Goal: Task Accomplishment & Management: Manage account settings

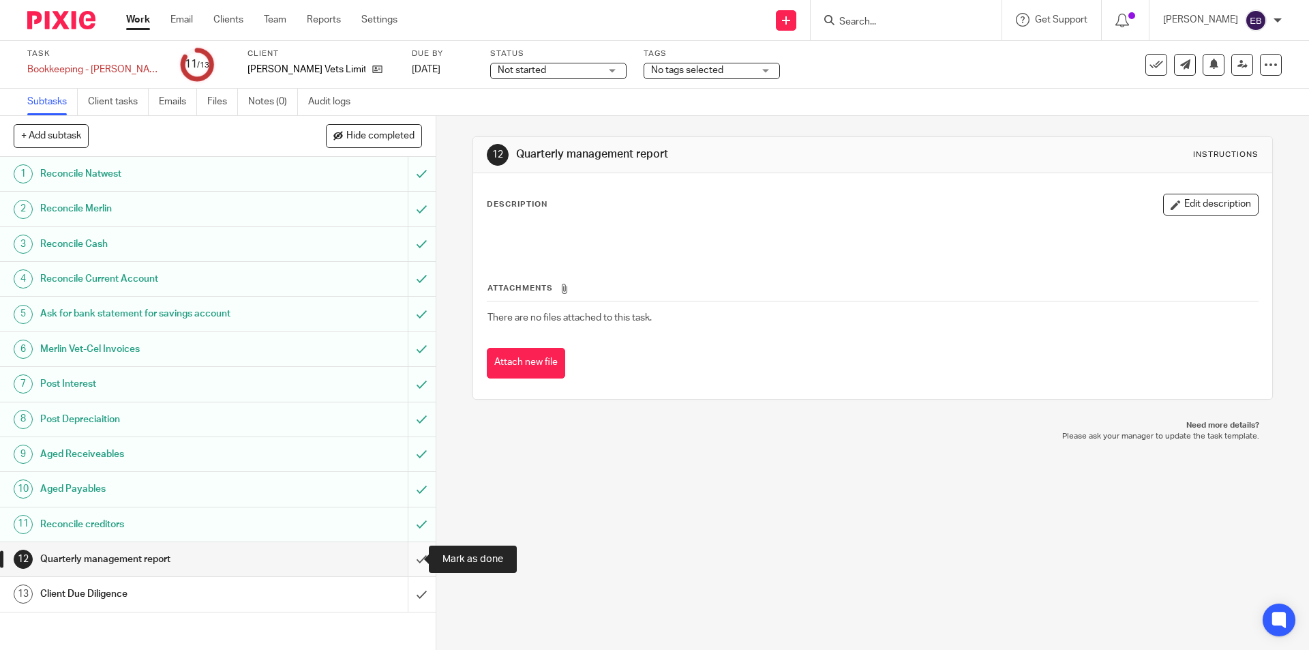
click at [400, 556] on input "submit" at bounding box center [218, 559] width 436 height 34
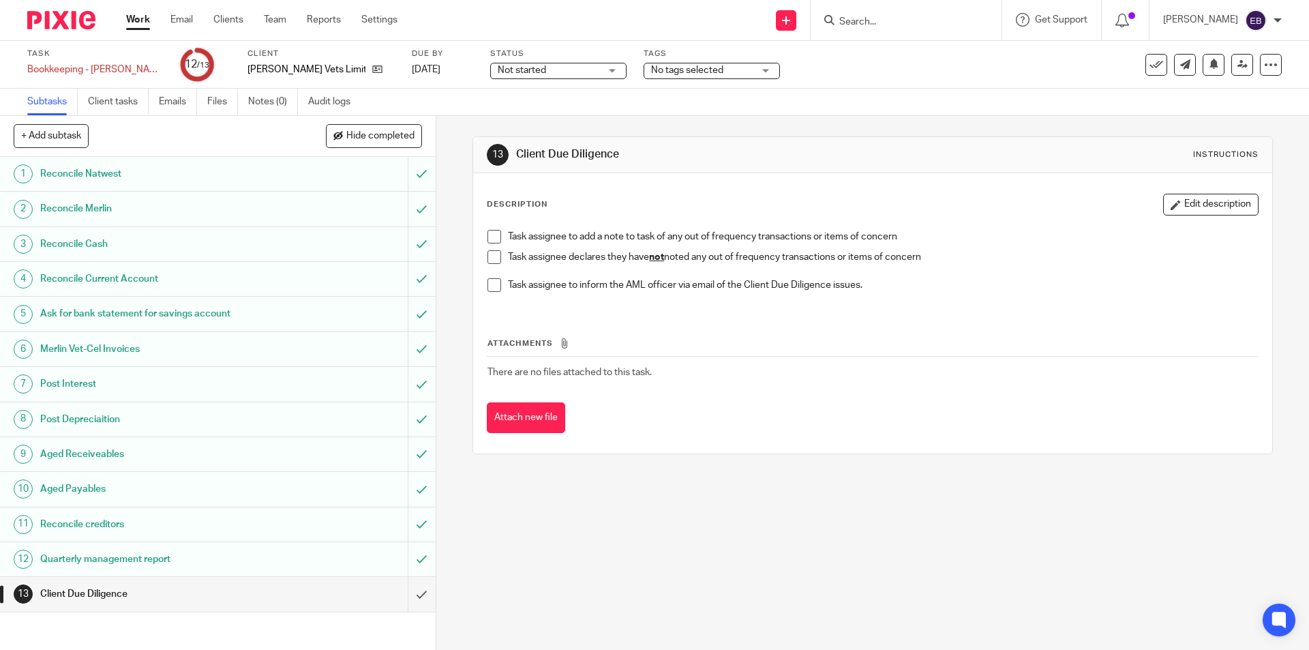
click at [487, 255] on span at bounding box center [494, 257] width 14 height 14
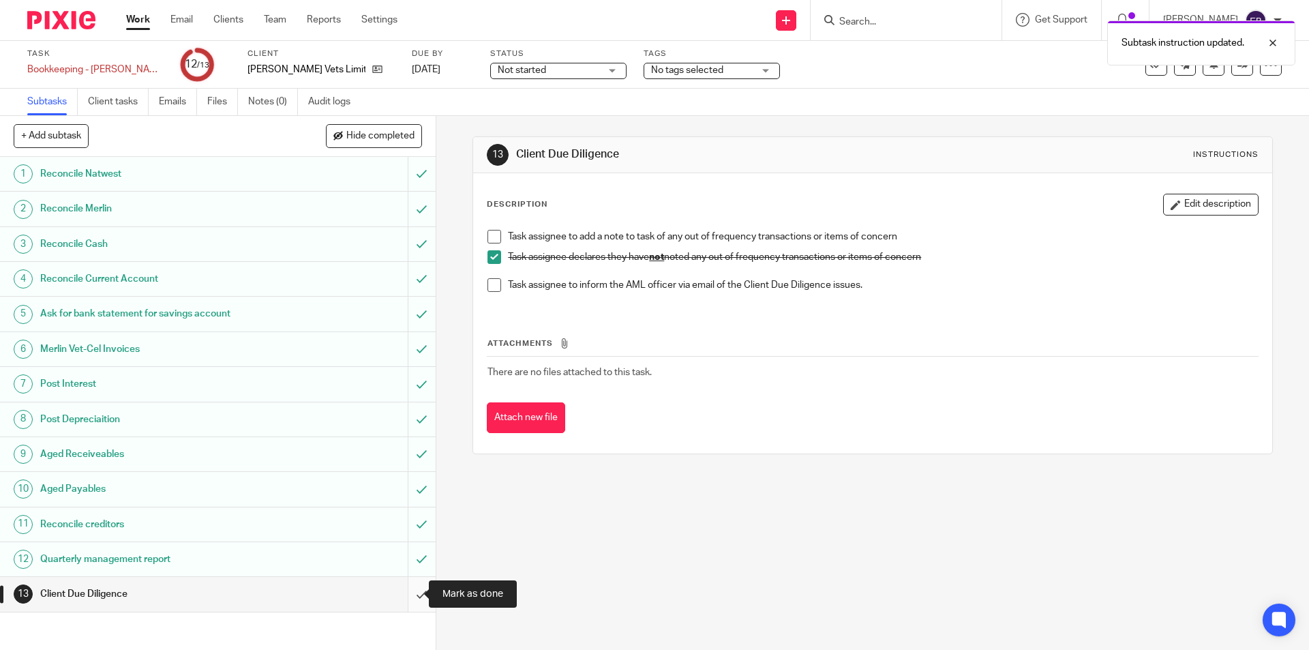
click at [404, 598] on input "submit" at bounding box center [218, 594] width 436 height 34
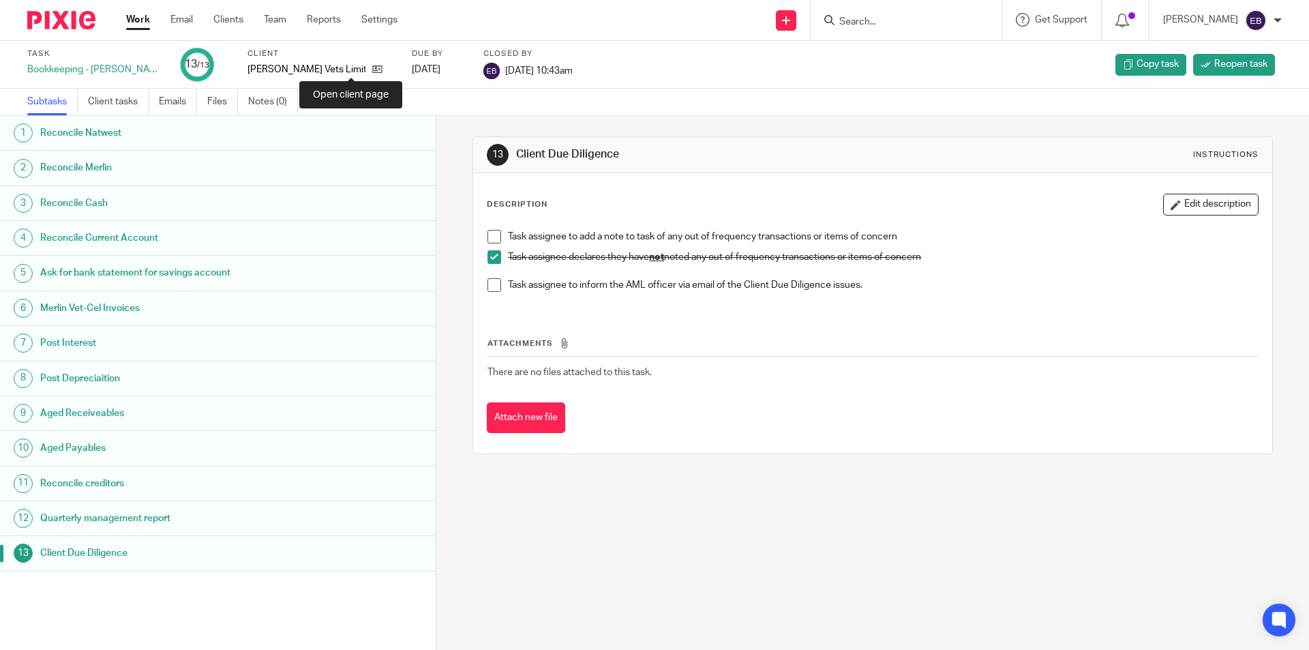
click at [357, 69] on div "[PERSON_NAME] Vets Limited" at bounding box center [320, 70] width 147 height 14
click at [372, 68] on icon at bounding box center [377, 69] width 10 height 10
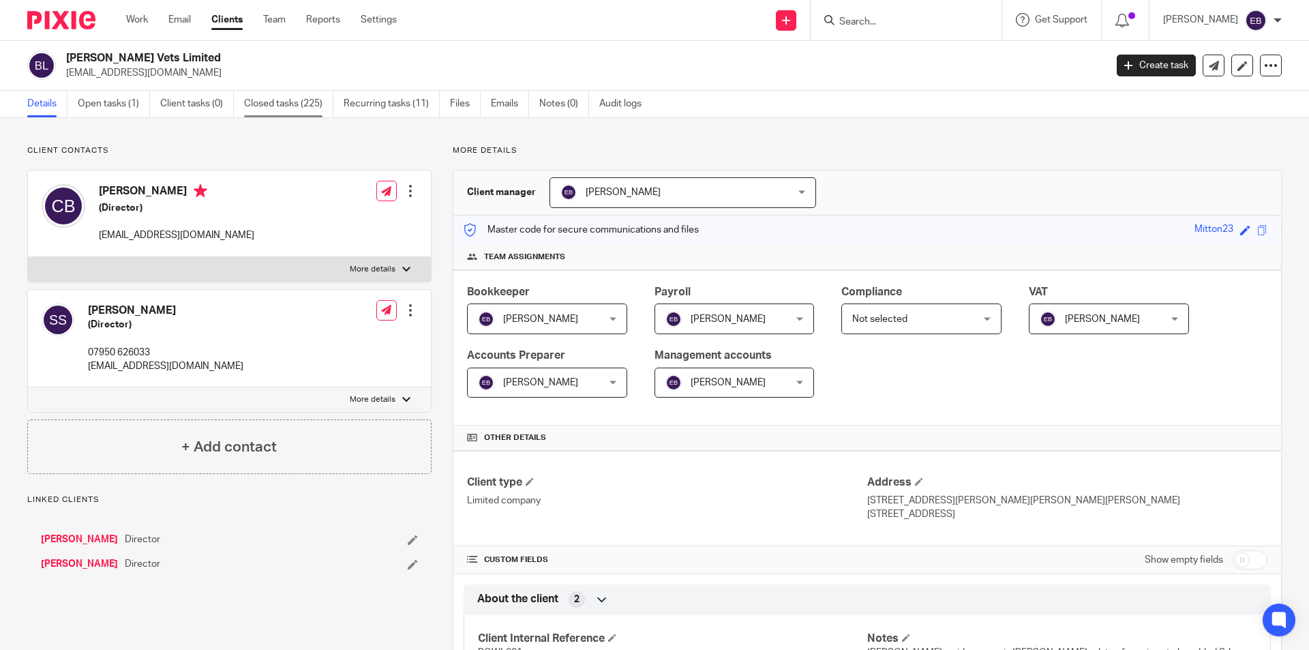
click at [325, 103] on link "Closed tasks (225)" at bounding box center [288, 104] width 89 height 27
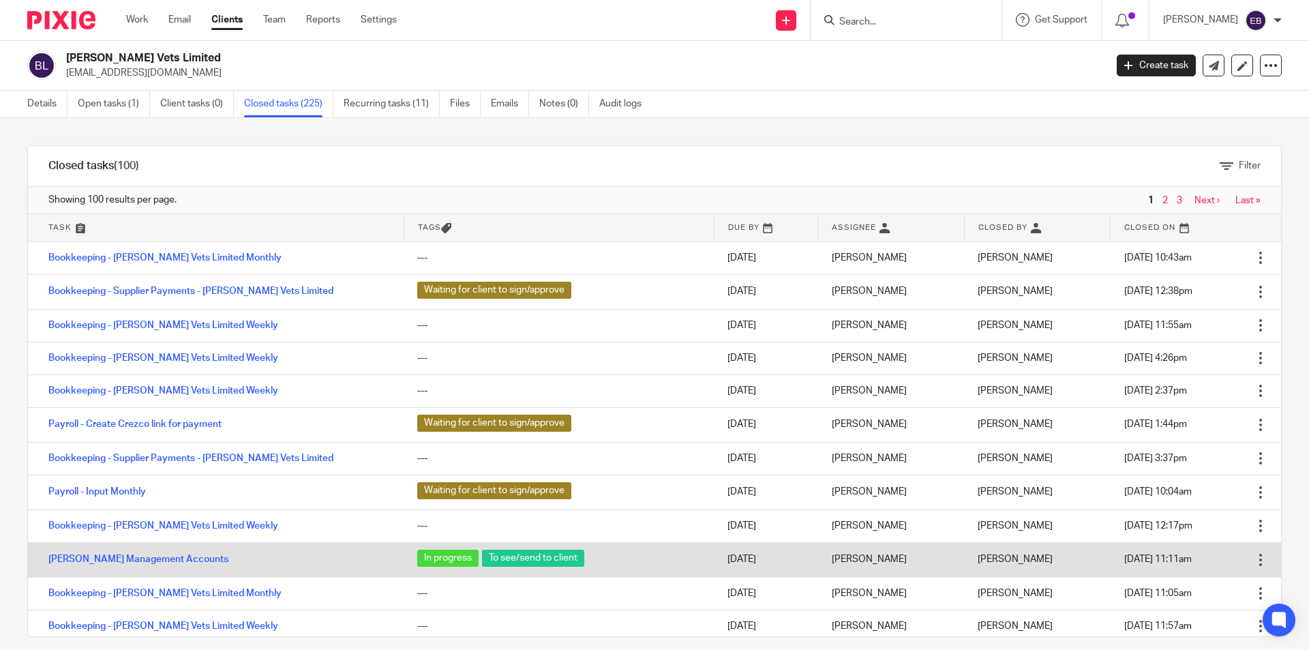
click at [86, 553] on td "[PERSON_NAME] Management Accounts" at bounding box center [216, 559] width 376 height 35
click at [87, 559] on link "Bowland Management Accounts" at bounding box center [138, 559] width 180 height 10
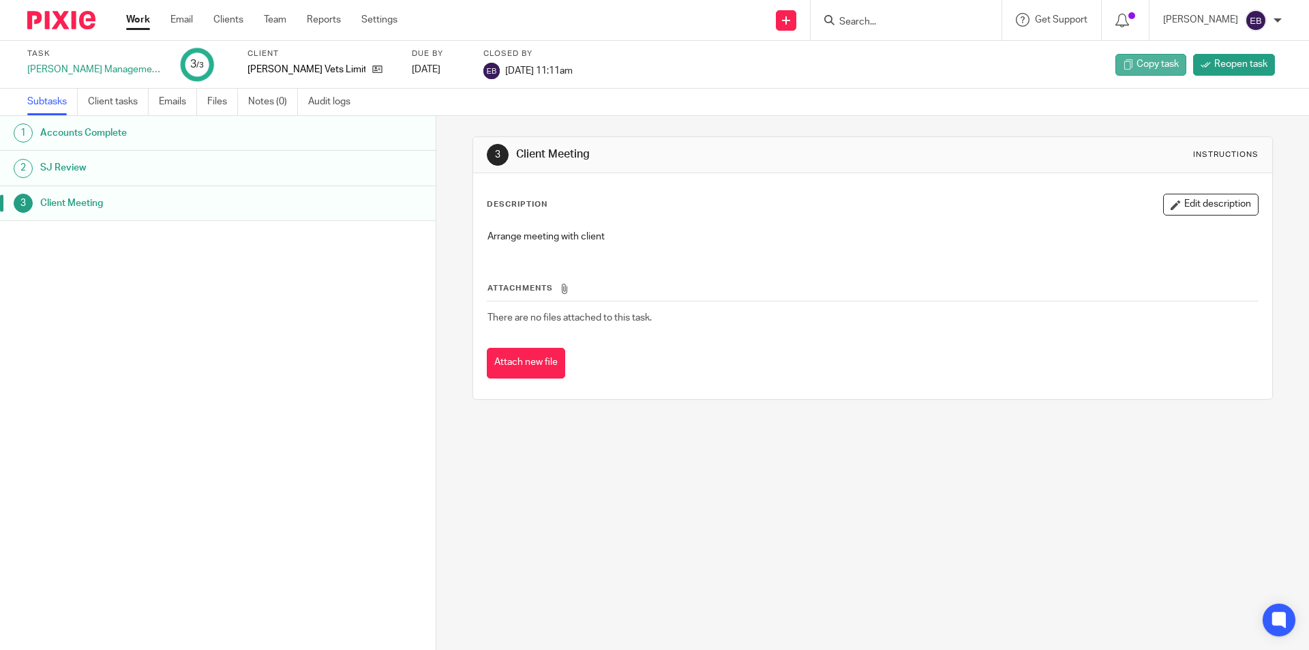
click at [1152, 63] on span "Copy task" at bounding box center [1157, 64] width 42 height 14
click at [365, 68] on link at bounding box center [373, 70] width 17 height 14
click at [1167, 63] on span "Copy task" at bounding box center [1157, 64] width 42 height 14
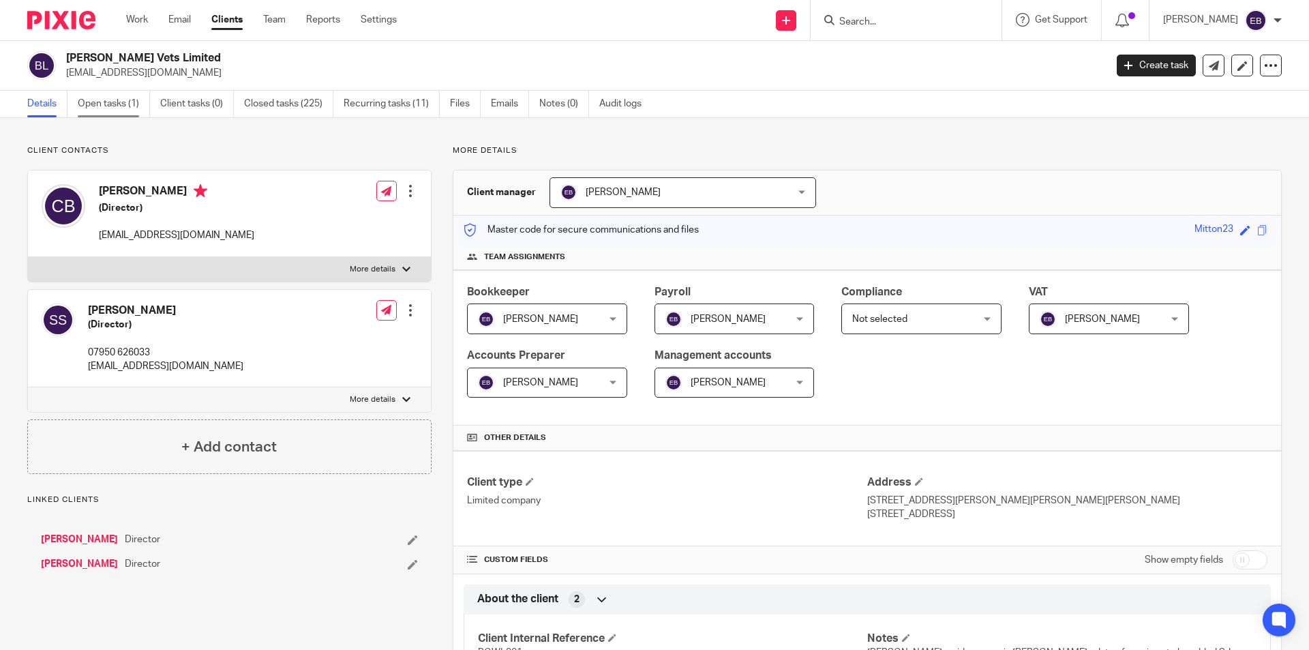
click at [128, 105] on link "Open tasks (1)" at bounding box center [114, 104] width 72 height 27
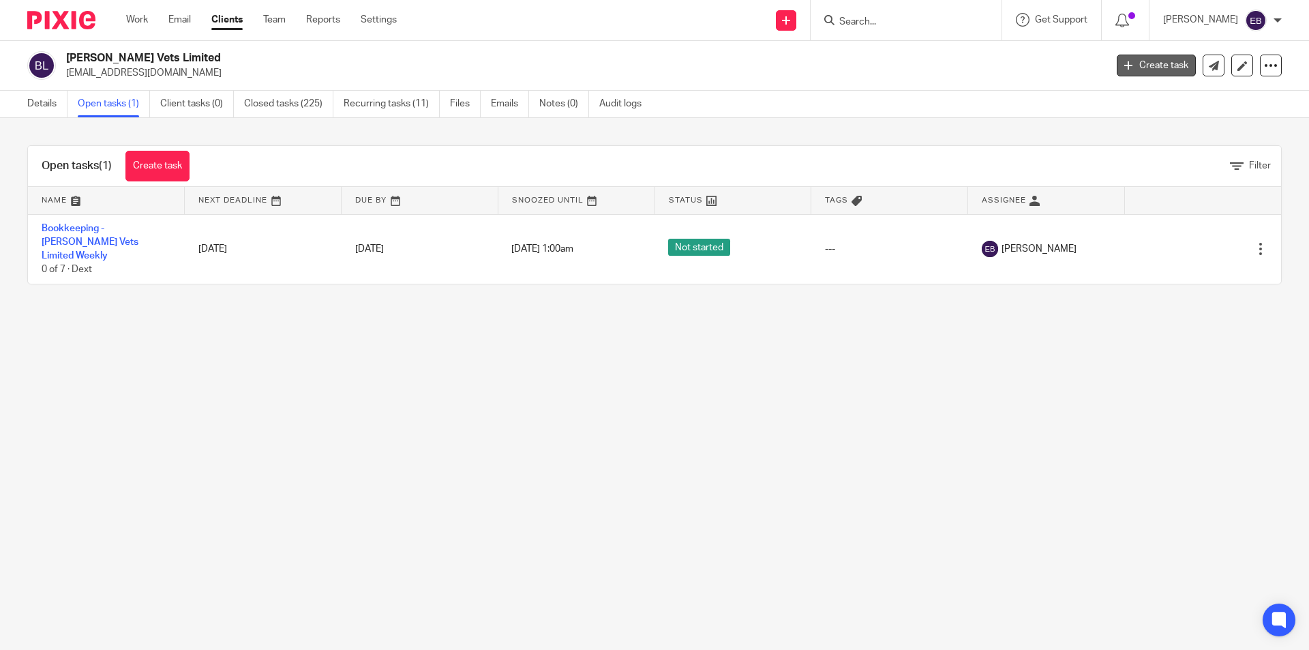
click at [1136, 70] on link "Create task" at bounding box center [1156, 66] width 79 height 22
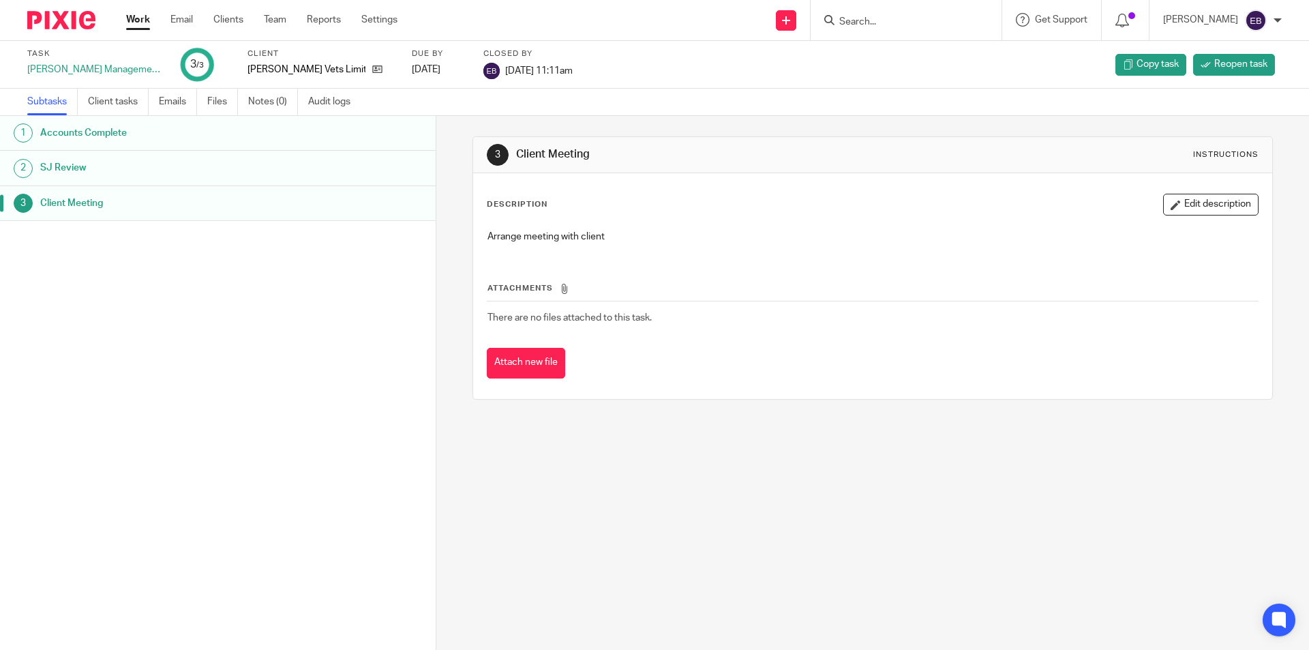
click at [100, 70] on div "[PERSON_NAME] Management Accounts" at bounding box center [95, 70] width 136 height 14
click at [100, 70] on div "Bowland Management Accounts" at bounding box center [95, 70] width 136 height 14
copy div "Bowland Management Accounts"
click at [109, 134] on h1 "Accounts Complete" at bounding box center [167, 133] width 255 height 20
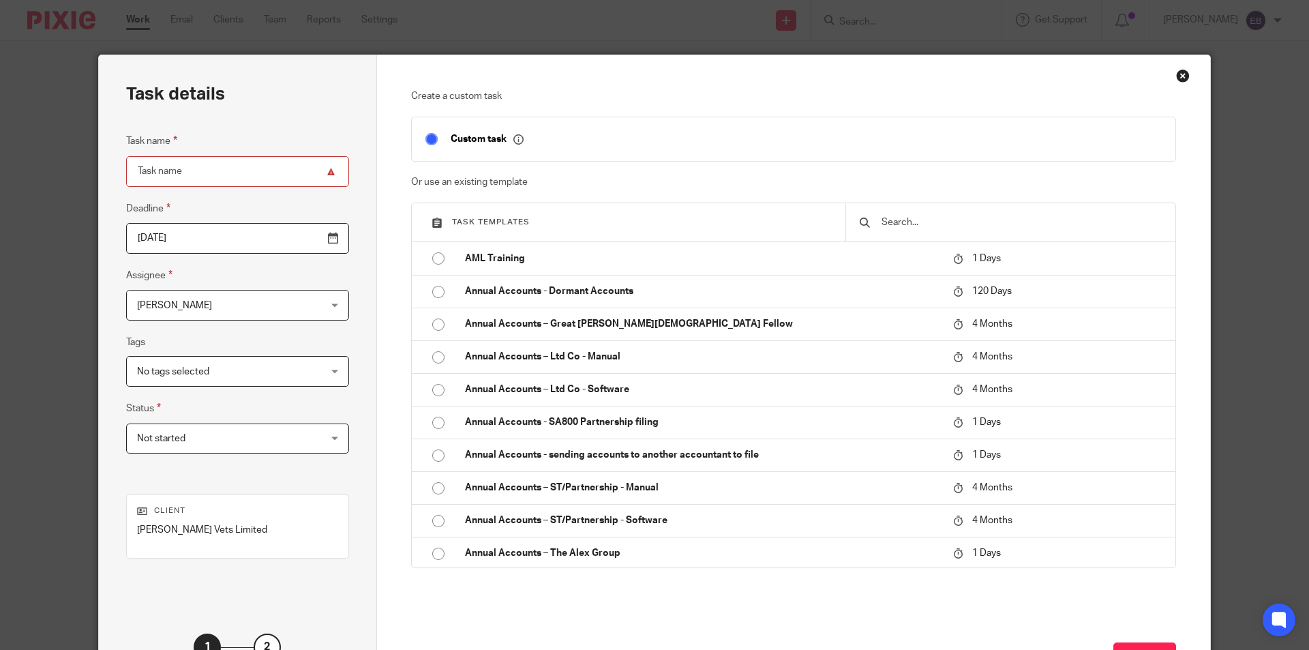
click at [196, 169] on input "Task name" at bounding box center [237, 171] width 223 height 31
paste input "[PERSON_NAME] Management Accounts"
type input "[PERSON_NAME] Management Accounts"
click at [302, 239] on input "2025-08-18" at bounding box center [237, 238] width 223 height 31
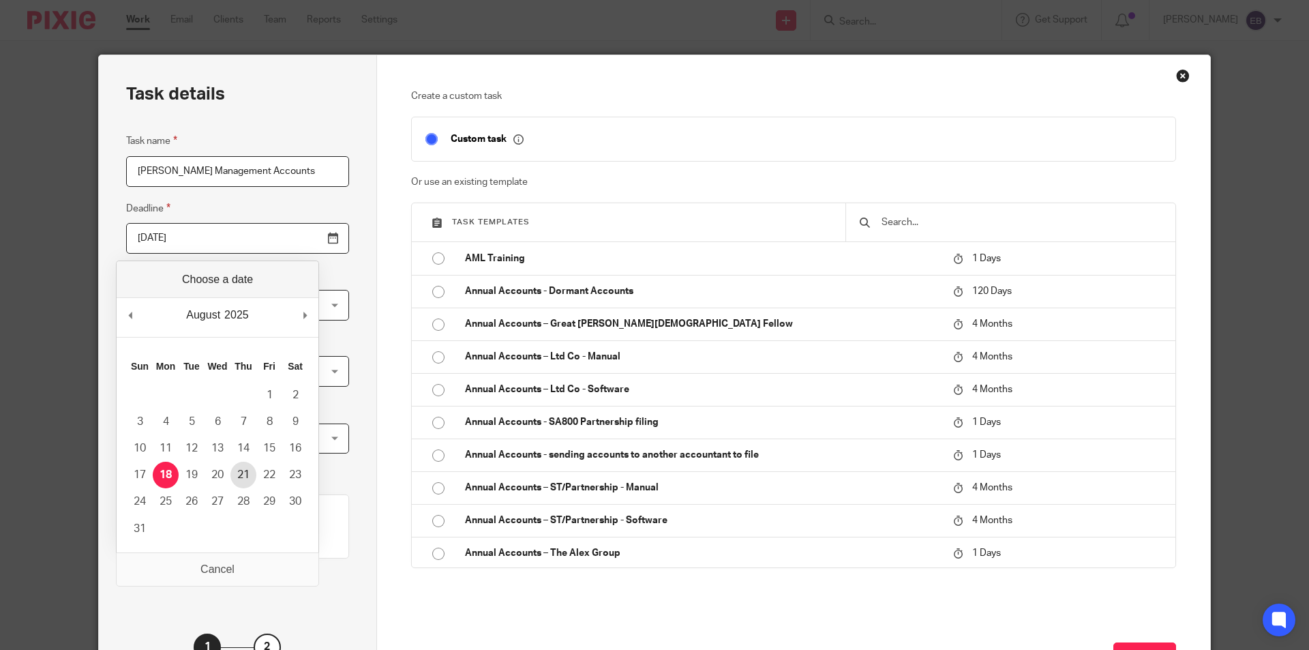
type input "2025-08-21"
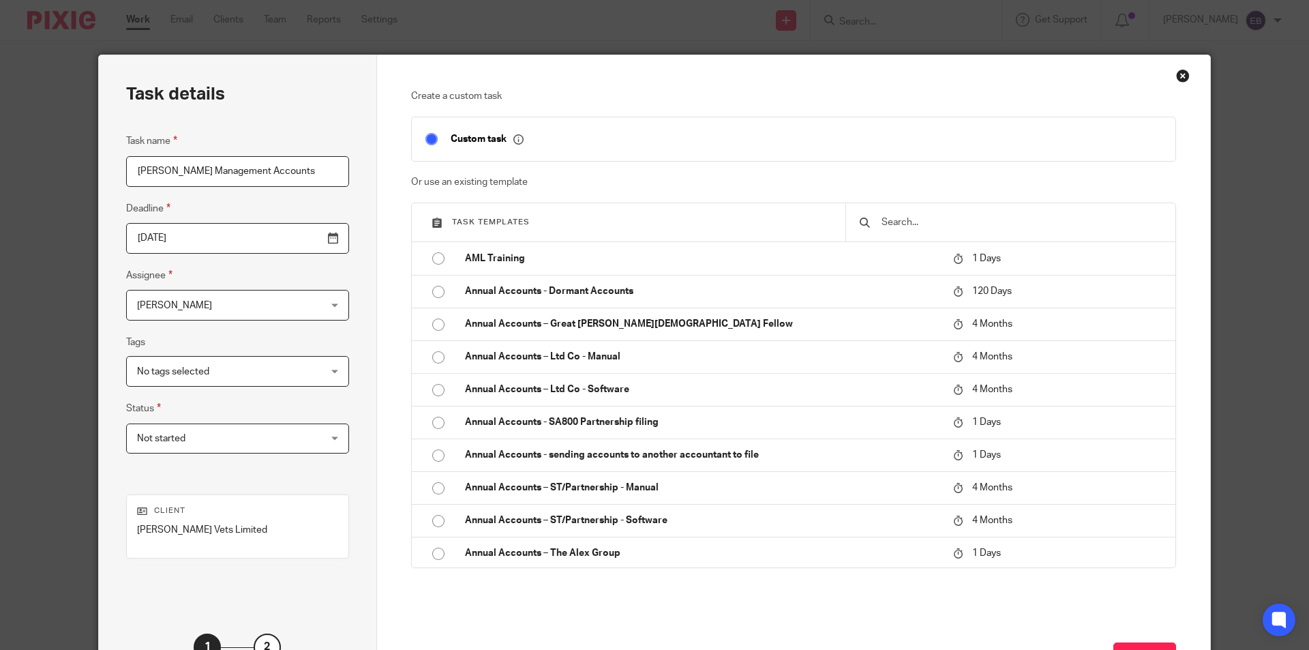
click at [215, 306] on span "[PERSON_NAME]" at bounding box center [221, 304] width 169 height 29
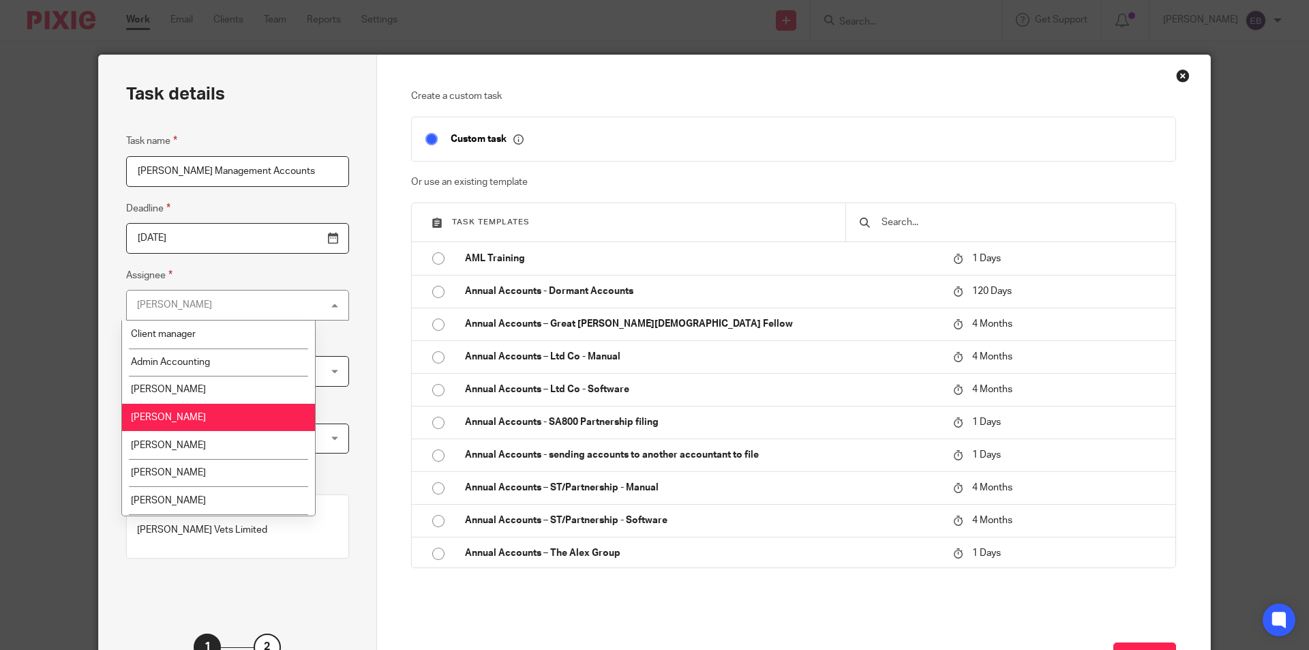
click at [164, 417] on span "[PERSON_NAME]" at bounding box center [168, 417] width 75 height 10
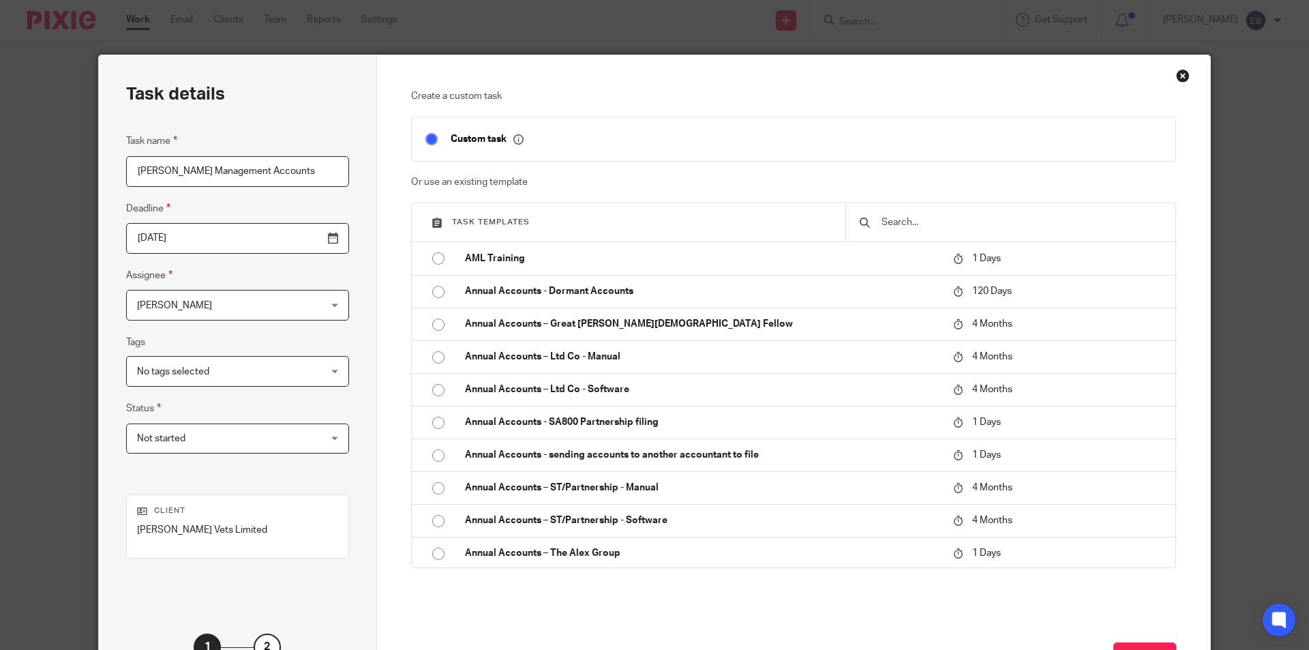
click at [239, 437] on span "Not started" at bounding box center [221, 438] width 169 height 29
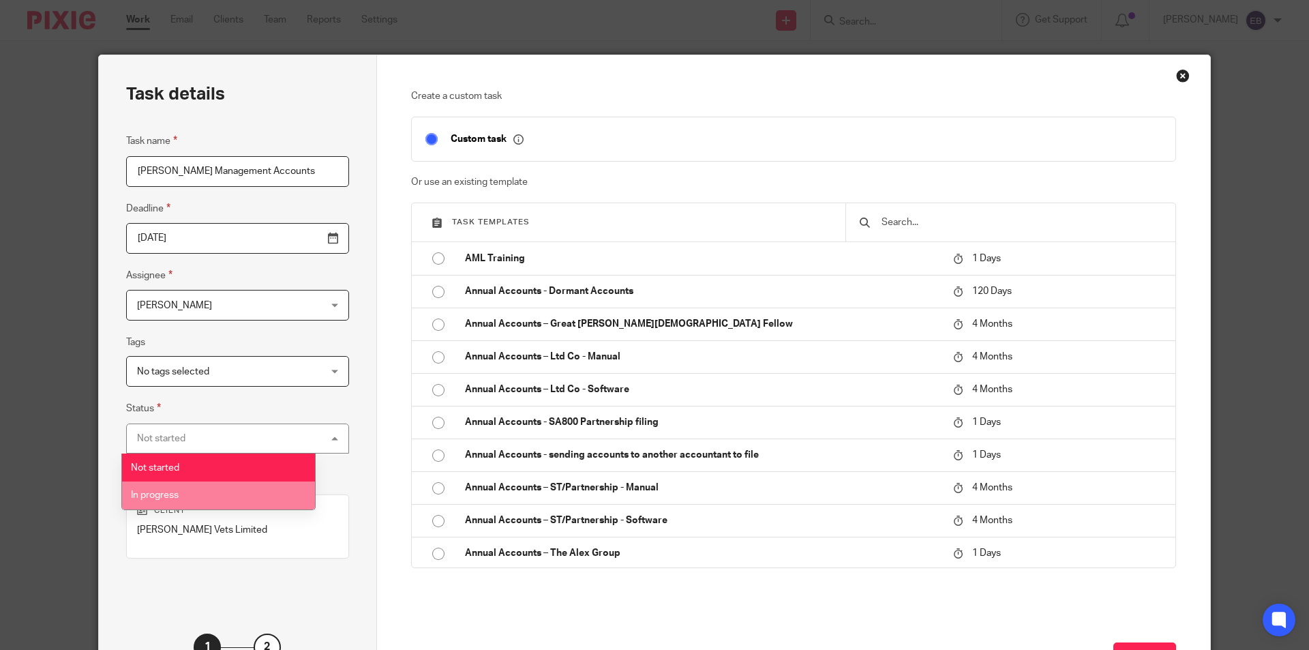
click at [175, 485] on li "In progress" at bounding box center [218, 495] width 193 height 28
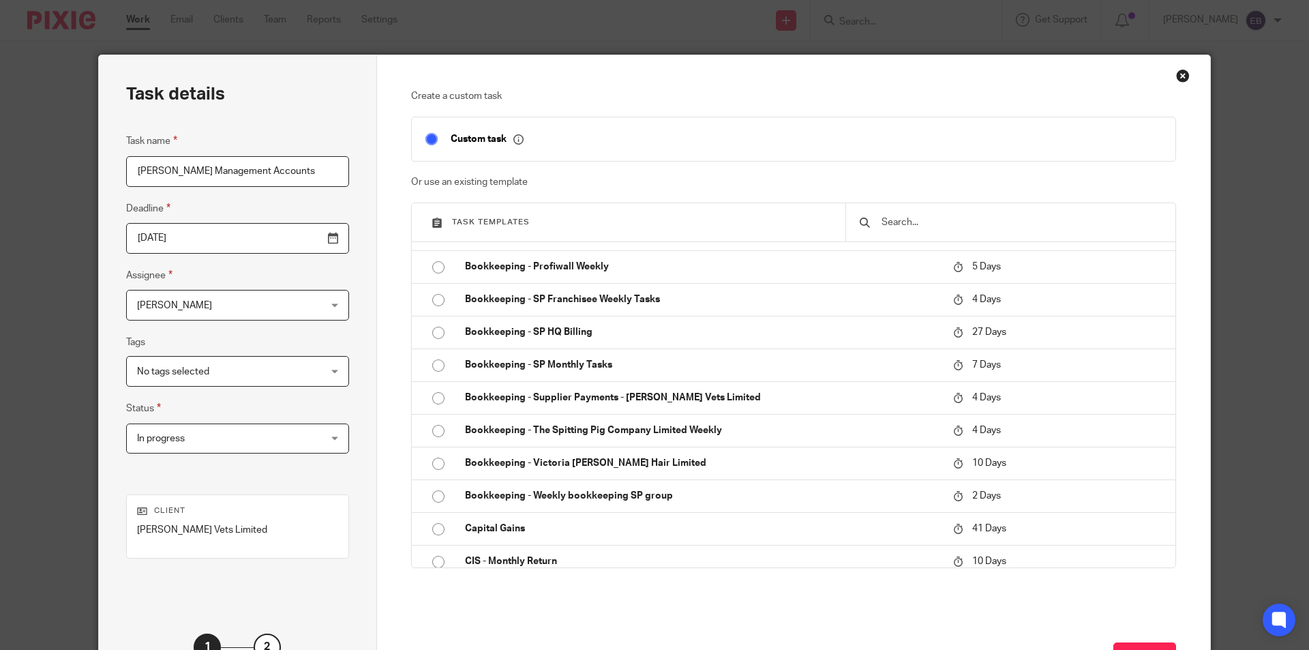
scroll to position [110, 0]
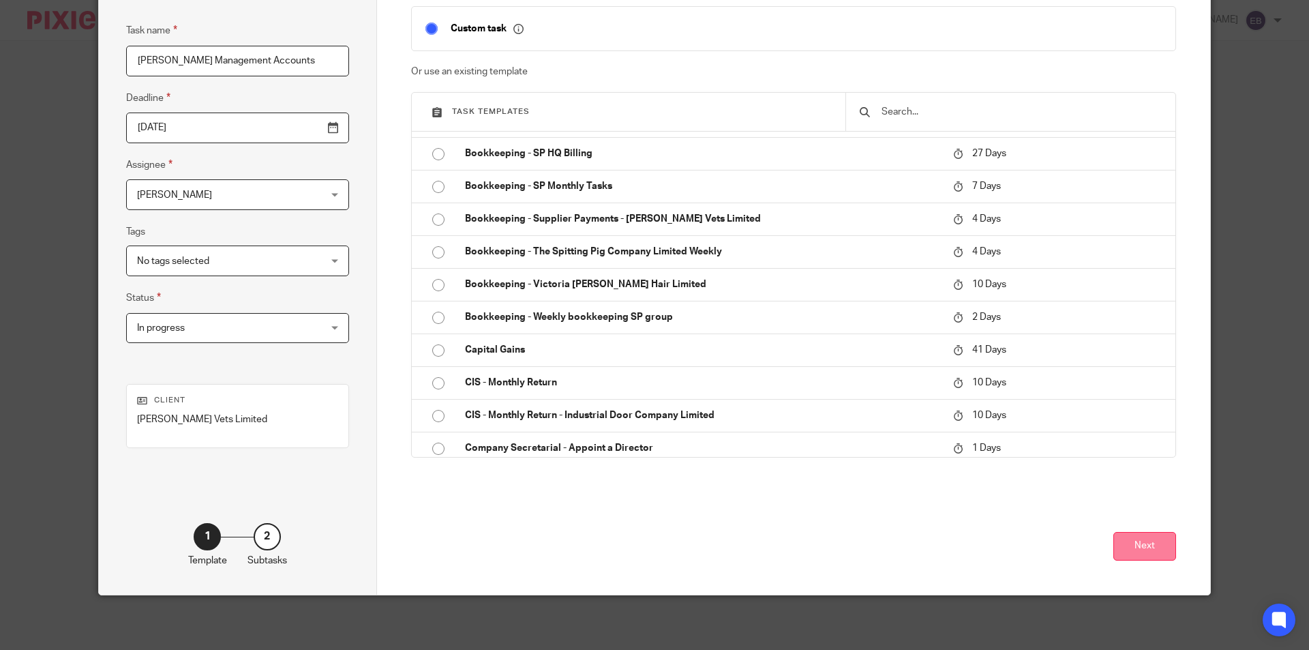
click at [1127, 545] on button "Next" at bounding box center [1144, 546] width 63 height 29
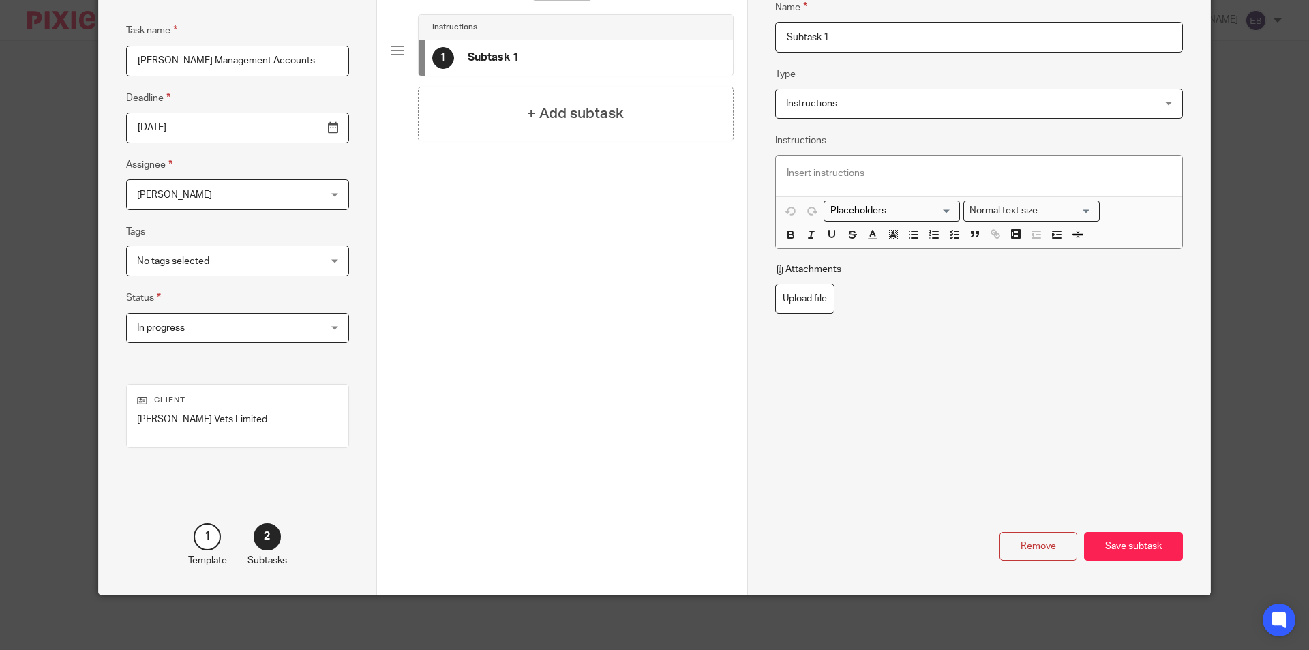
scroll to position [0, 0]
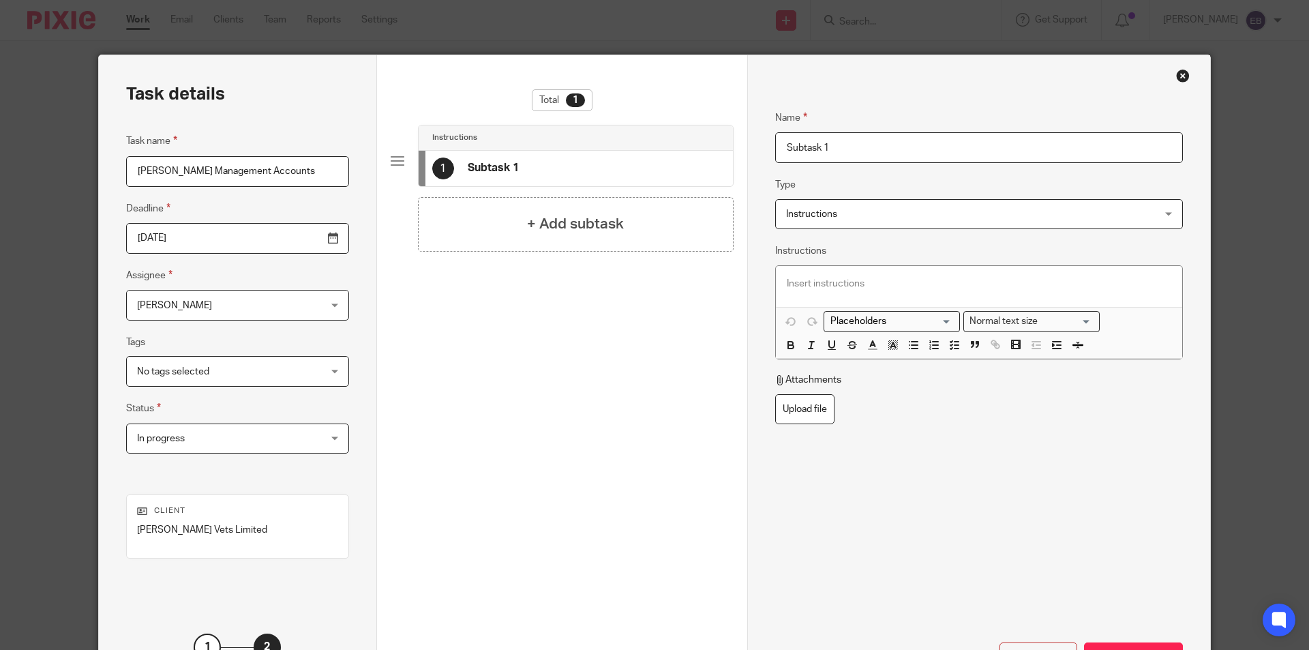
click at [880, 124] on fieldset "Name Subtask 1" at bounding box center [979, 126] width 408 height 74
drag, startPoint x: 878, startPoint y: 138, endPoint x: 664, endPoint y: 141, distance: 214.1
click at [665, 141] on div "Task details Task name Bowland Management Accounts Deadline 2025-08-21 Assignee…" at bounding box center [654, 380] width 1111 height 650
paste input "Accounts Complete"
type input "Accounts Complete"
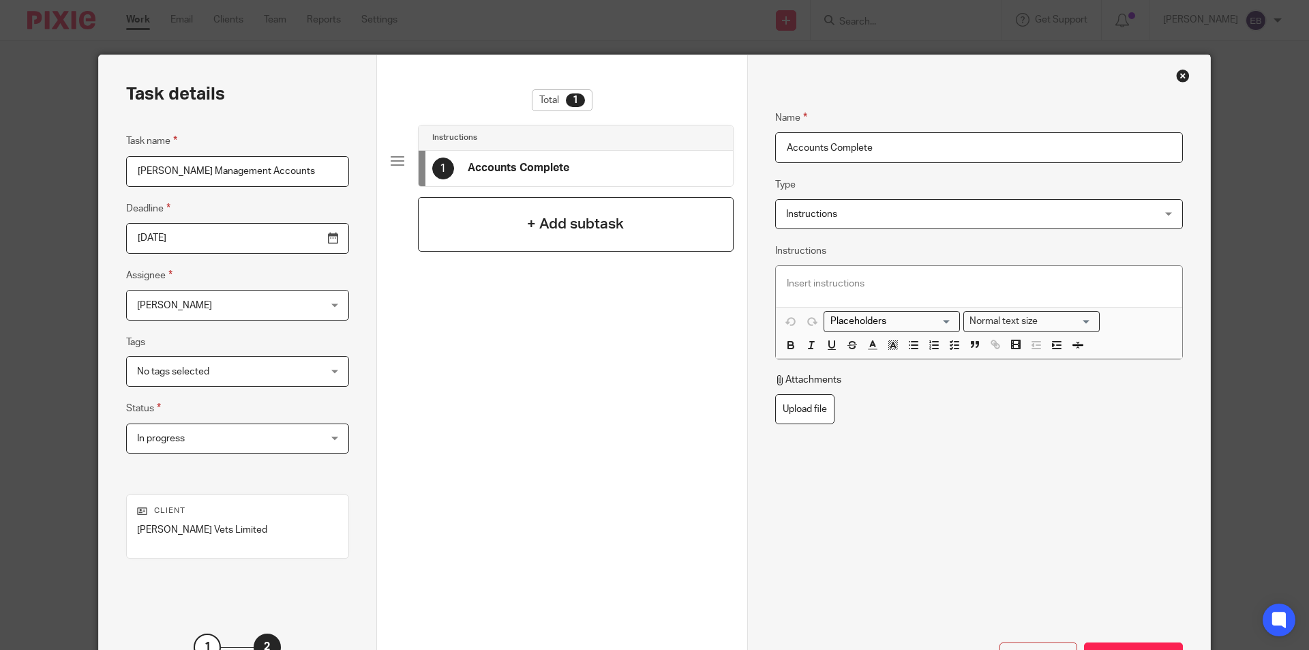
click at [633, 238] on div "+ Add subtask" at bounding box center [576, 224] width 316 height 55
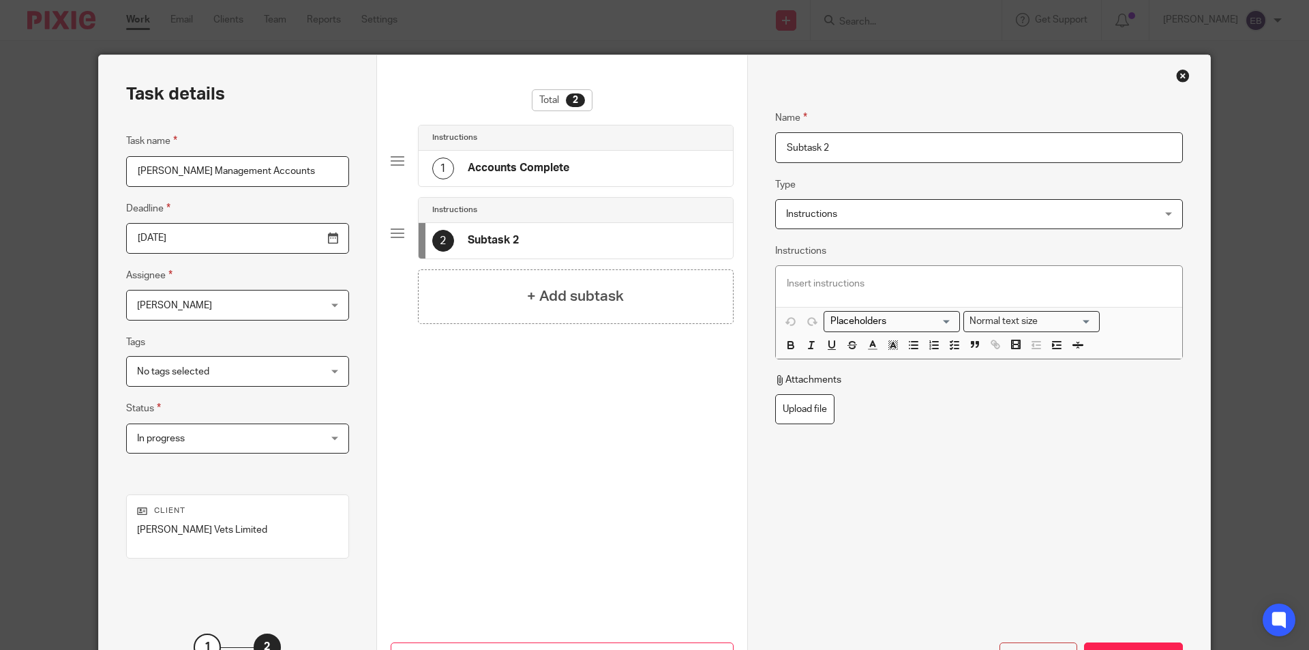
drag, startPoint x: 898, startPoint y: 125, endPoint x: 834, endPoint y: 141, distance: 65.5
click at [824, 143] on fieldset "Name Subtask 2" at bounding box center [979, 126] width 408 height 74
drag, startPoint x: 852, startPoint y: 149, endPoint x: 664, endPoint y: 151, distance: 188.2
click at [664, 151] on div "Task details Task name Bowland Management Accounts Deadline 2025-08-21 Assignee…" at bounding box center [654, 380] width 1111 height 650
paste input "J Review"
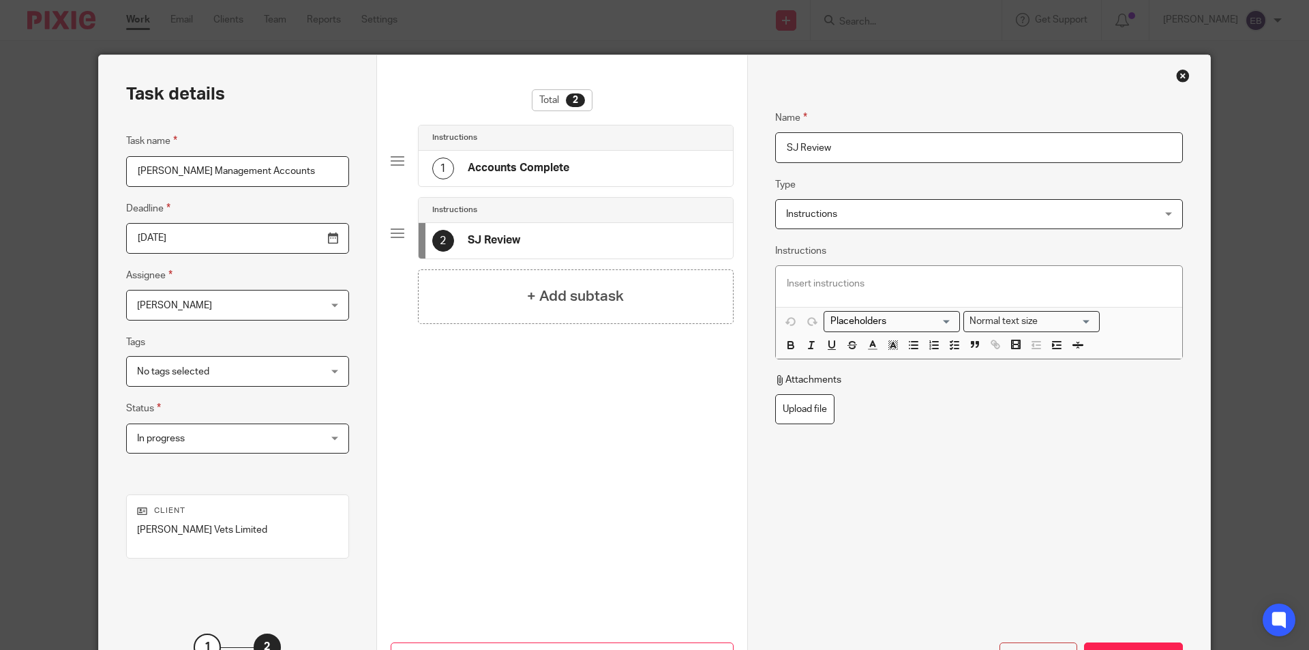
type input "SJ Review"
click at [802, 282] on p at bounding box center [979, 284] width 384 height 14
drag, startPoint x: 548, startPoint y: 383, endPoint x: 538, endPoint y: 358, distance: 27.2
click at [543, 370] on div "Total 2 Instructions 1 Accounts Complete Instructions 2 SJ Review + Add subtask" at bounding box center [562, 294] width 343 height 410
click at [533, 306] on h4 "+ Add subtask" at bounding box center [575, 296] width 97 height 21
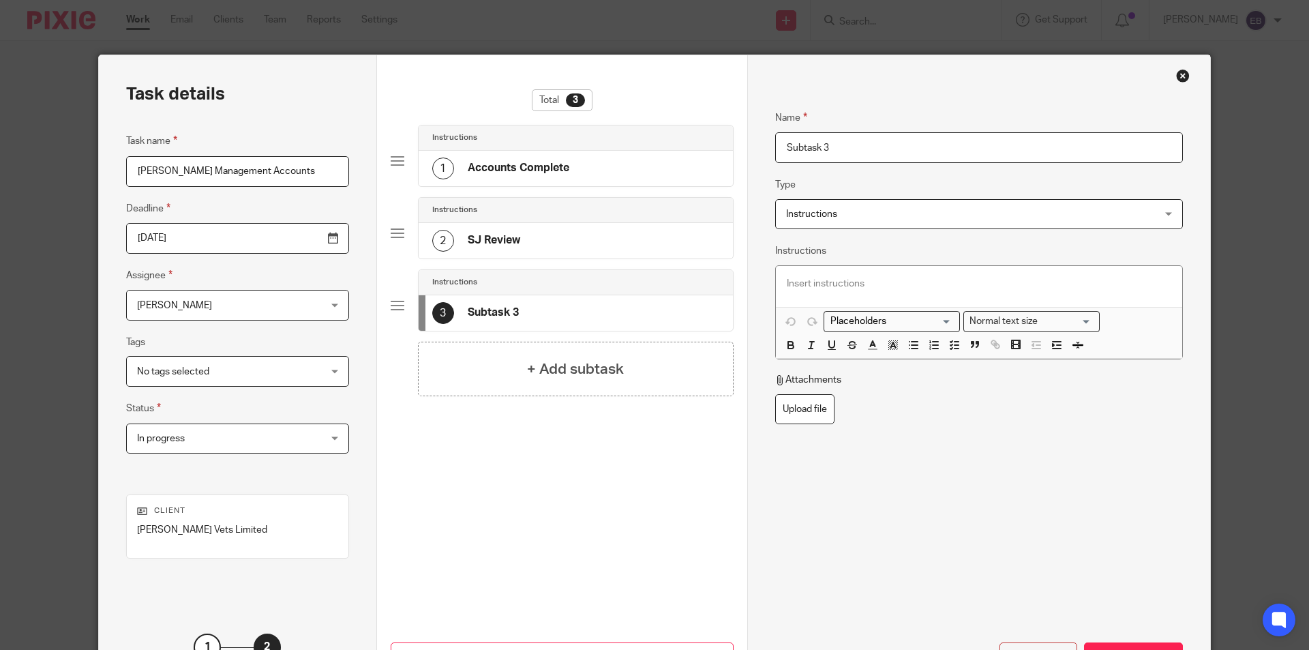
drag, startPoint x: 927, startPoint y: 156, endPoint x: 579, endPoint y: 151, distance: 347.7
click at [580, 151] on div "Task details Task name Bowland Management Accounts Deadline 2025-08-21 Assignee…" at bounding box center [654, 380] width 1111 height 650
paste input "Client Meeting"
type input "Client Meeting"
drag, startPoint x: 1015, startPoint y: 260, endPoint x: 933, endPoint y: 249, distance: 83.2
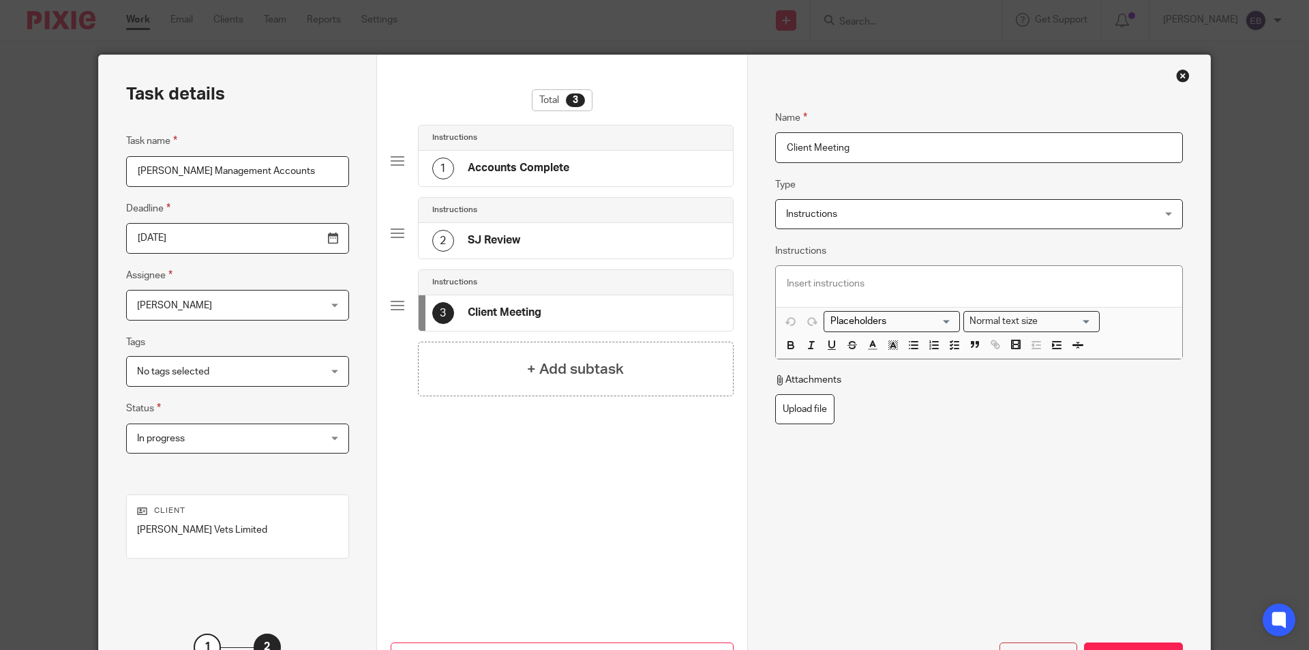
click at [999, 253] on div "Instructions Loading... Normal text size Loading... Remove Edit Insert new vide…" at bounding box center [979, 301] width 408 height 117
click at [826, 270] on div at bounding box center [979, 286] width 406 height 41
click at [609, 479] on div "Total 3 Instructions 1 Accounts Complete Instructions 2 SJ Review Instructions …" at bounding box center [562, 312] width 343 height 447
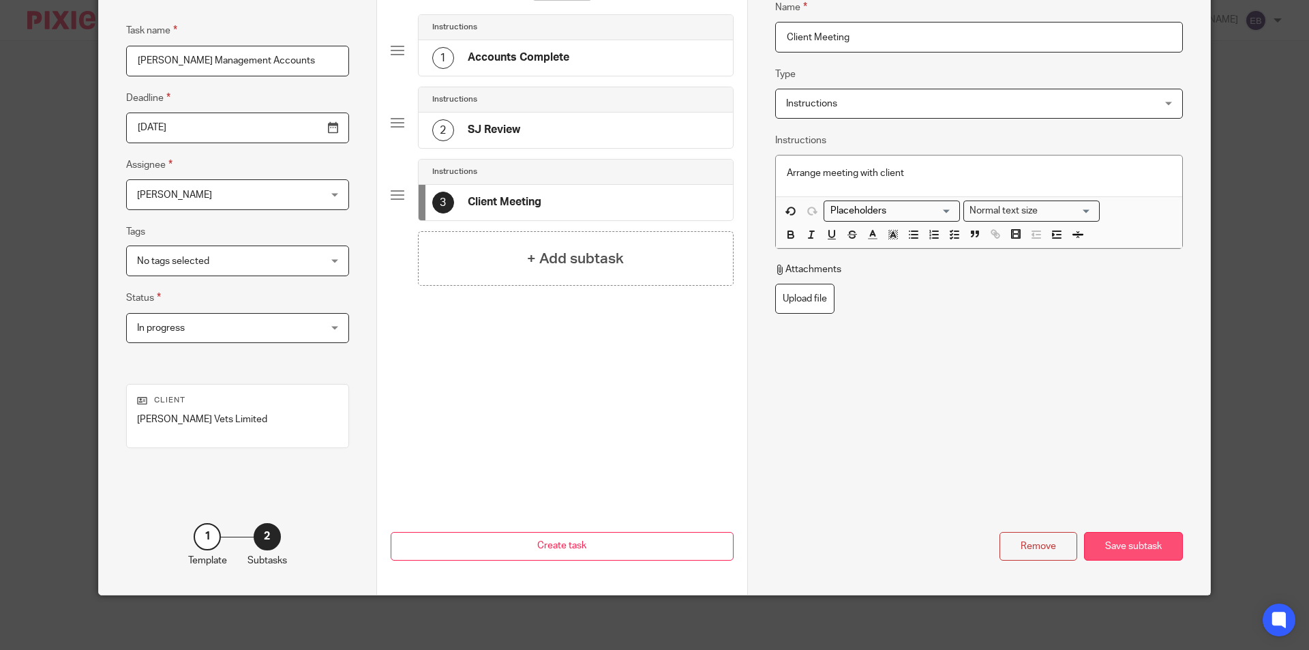
click at [1146, 542] on div "Save subtask" at bounding box center [1133, 546] width 99 height 29
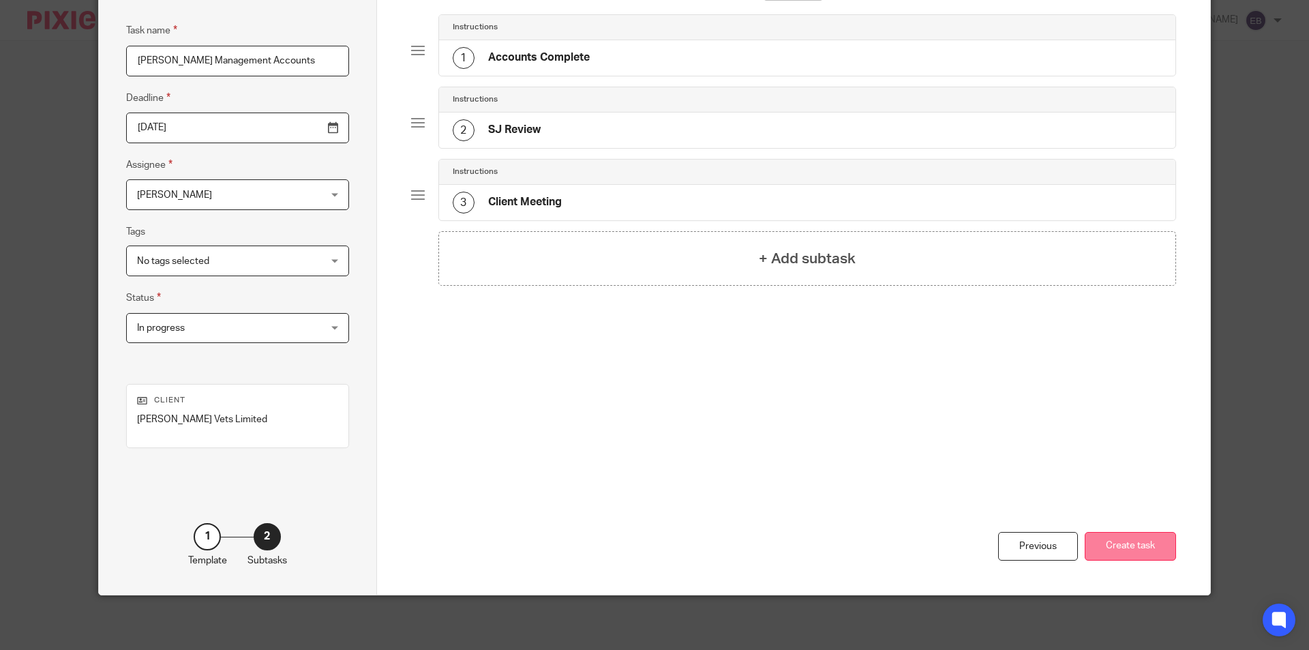
click at [1108, 541] on button "Create task" at bounding box center [1130, 546] width 91 height 29
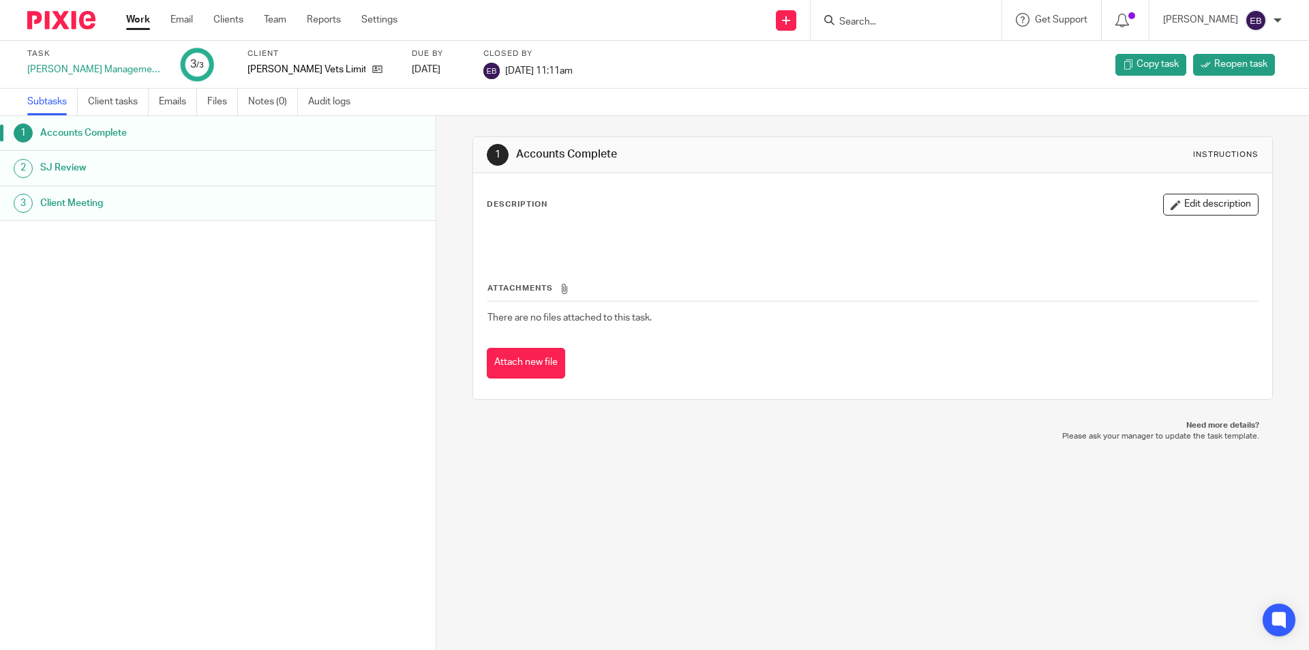
drag, startPoint x: 619, startPoint y: 155, endPoint x: 494, endPoint y: 160, distance: 124.8
click at [494, 160] on div "1 Accounts Complete Instructions" at bounding box center [872, 155] width 771 height 22
copy div "Accounts Complete"
click at [190, 175] on h1 "SJ Review" at bounding box center [167, 167] width 255 height 20
drag, startPoint x: 589, startPoint y: 157, endPoint x: 510, endPoint y: 149, distance: 79.5
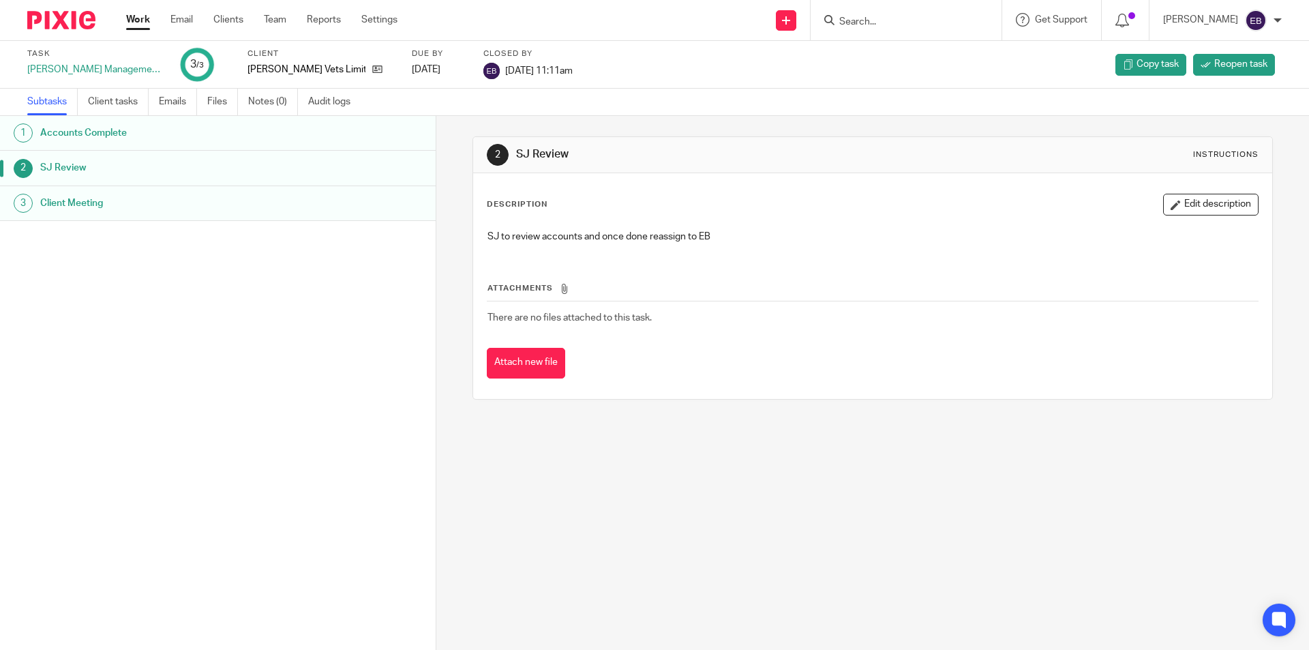
click at [460, 156] on div "2 SJ Review Instructions Description Edit description SJ to review accounts and…" at bounding box center [872, 383] width 873 height 534
click at [526, 149] on h1 "SJ Review" at bounding box center [709, 154] width 386 height 14
copy div "SJ Review"
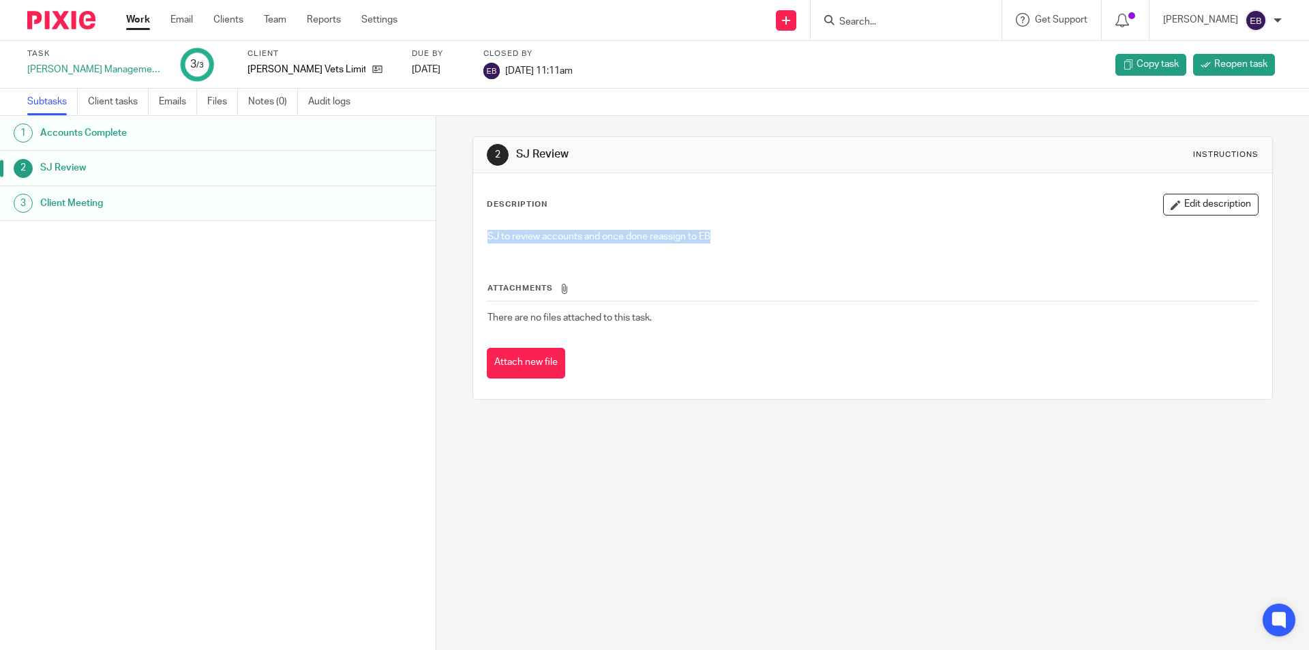
drag, startPoint x: 721, startPoint y: 232, endPoint x: 447, endPoint y: 237, distance: 274.8
click at [447, 237] on div "2 SJ Review Instructions Description Edit description SJ to review accounts and…" at bounding box center [872, 383] width 873 height 534
copy p "SJ to review accounts and once done reassign to EB"
click at [237, 209] on h1 "Client Meeting" at bounding box center [167, 203] width 255 height 20
drag, startPoint x: 603, startPoint y: 153, endPoint x: 491, endPoint y: 154, distance: 111.8
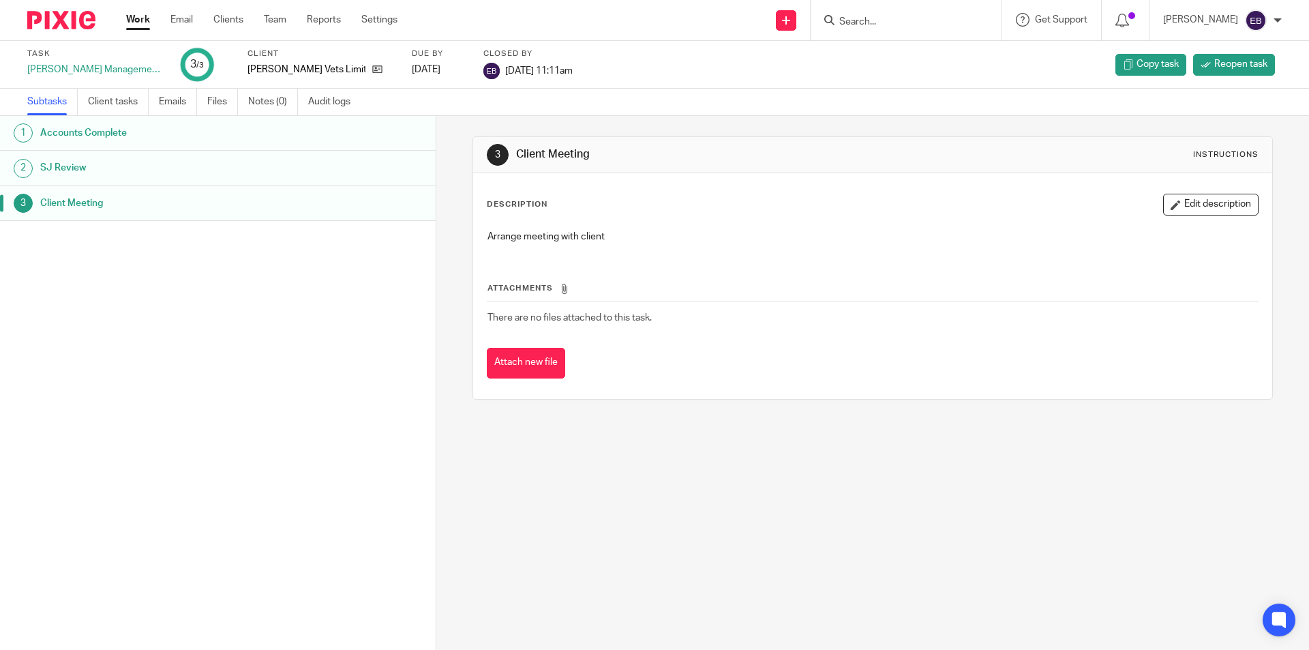
click at [491, 154] on div "3 Client Meeting Instructions" at bounding box center [872, 155] width 771 height 22
copy div "3 Client Meeting"
click at [552, 158] on h1 "Client Meeting" at bounding box center [709, 154] width 386 height 14
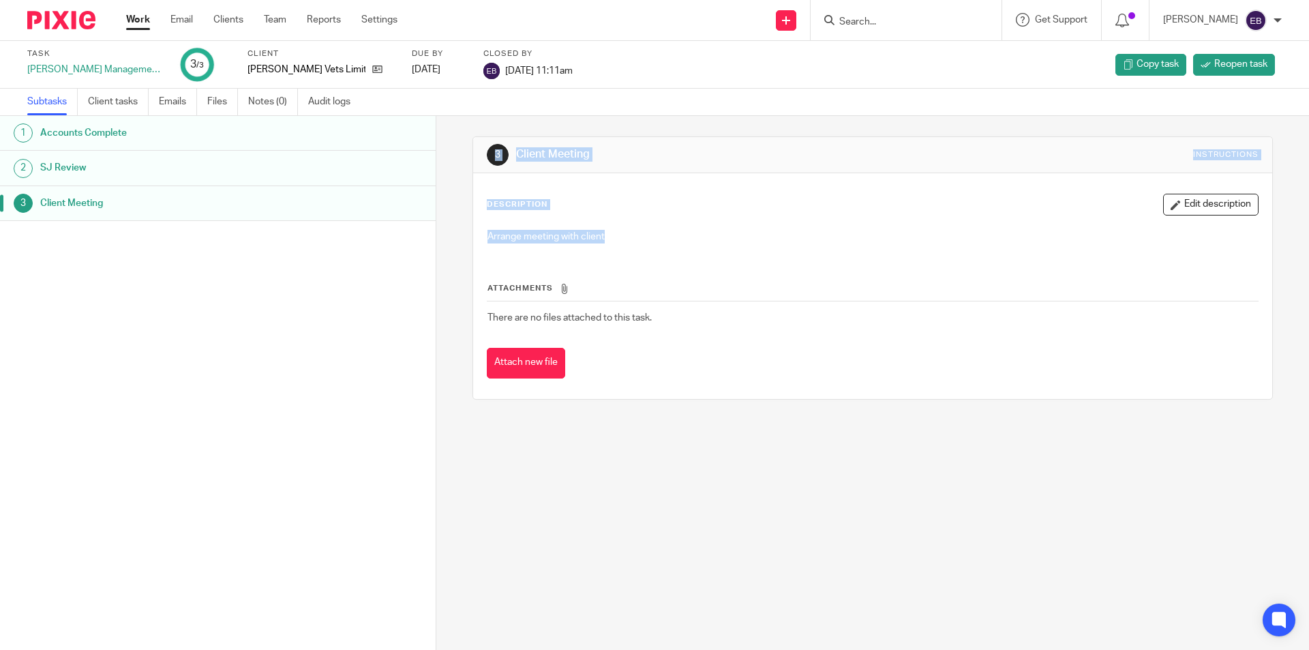
drag, startPoint x: 606, startPoint y: 236, endPoint x: 352, endPoint y: 236, distance: 254.3
click at [352, 236] on div "1 Accounts Complete 2 SJ Review 3 Client Meeting Apply template Select one of t…" at bounding box center [654, 383] width 1309 height 534
click at [592, 230] on p "Arrange meeting with client" at bounding box center [872, 237] width 770 height 14
click at [585, 245] on div "Arrange meeting with client" at bounding box center [872, 238] width 783 height 31
drag, startPoint x: 605, startPoint y: 239, endPoint x: 455, endPoint y: 242, distance: 150.0
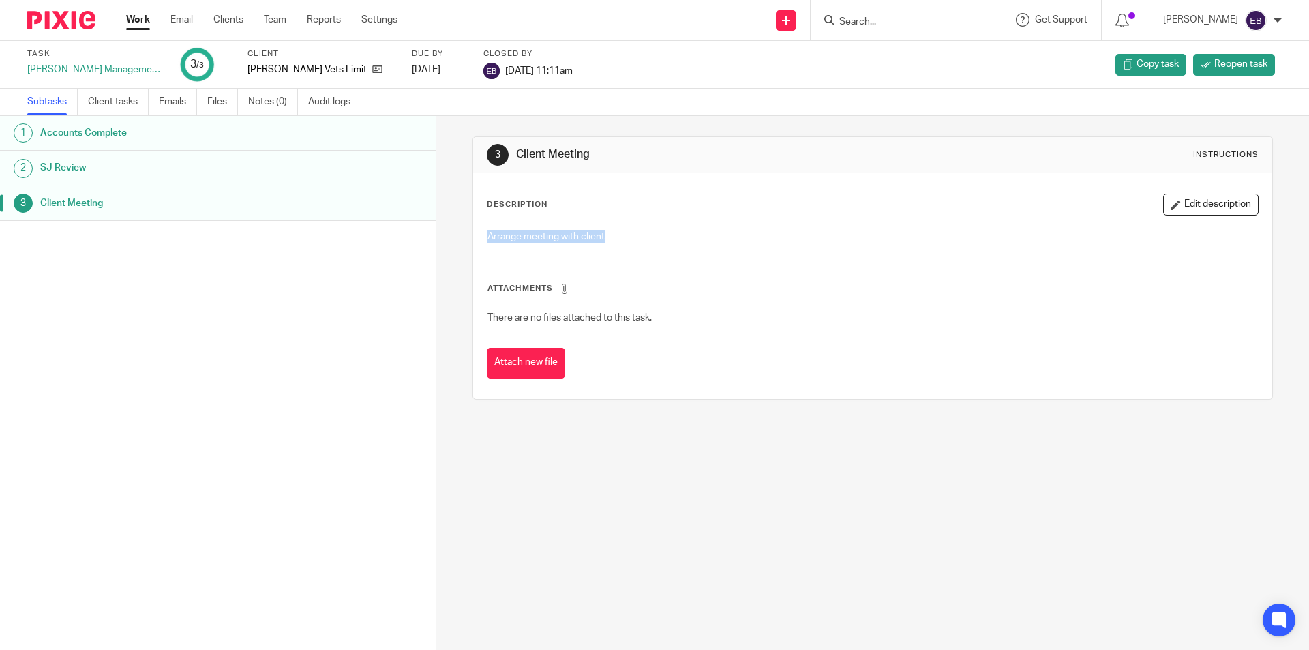
click at [455, 242] on div "3 Client Meeting Instructions Description Edit description Arrange meeting with…" at bounding box center [872, 383] width 873 height 534
copy p "Arrange meeting with client"
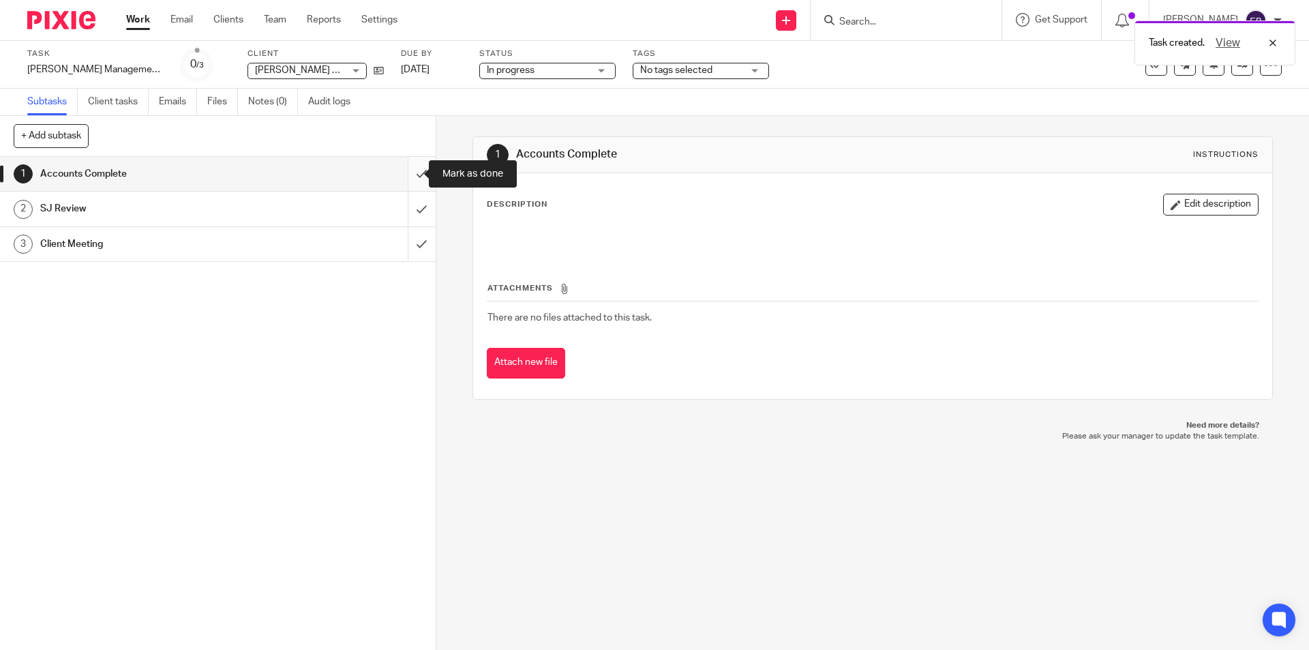
click at [411, 176] on input "submit" at bounding box center [218, 174] width 436 height 34
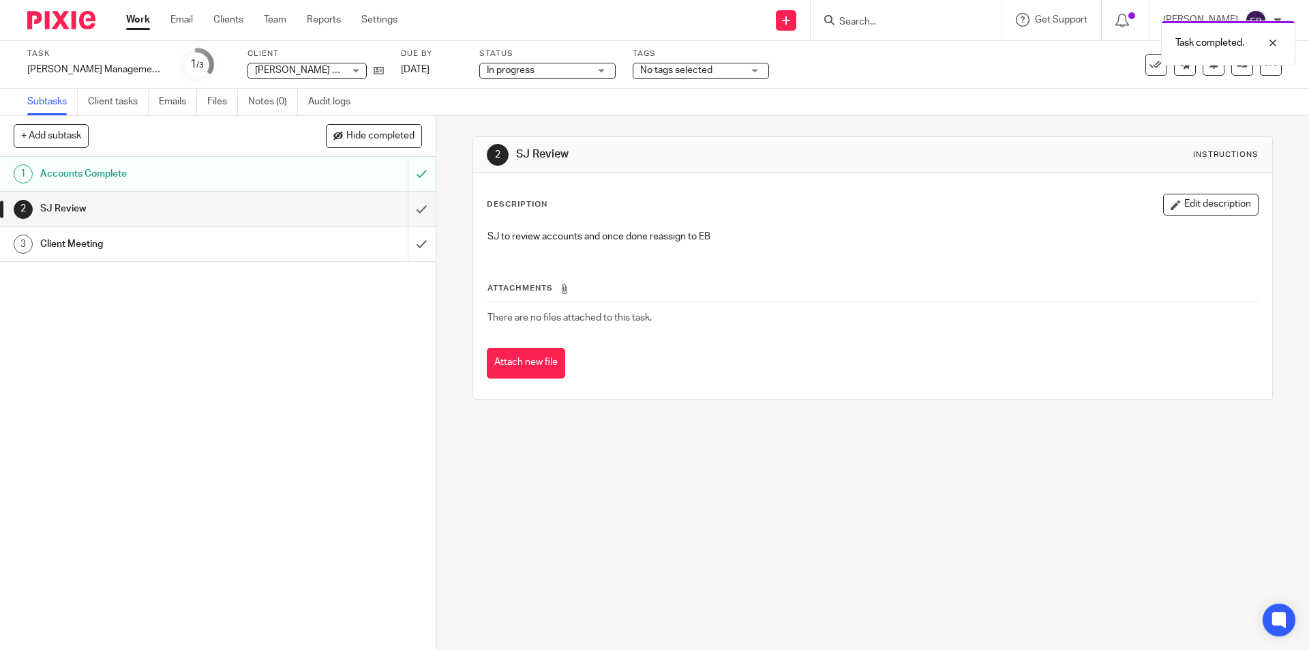
click at [740, 67] on span "No tags selected" at bounding box center [691, 70] width 102 height 14
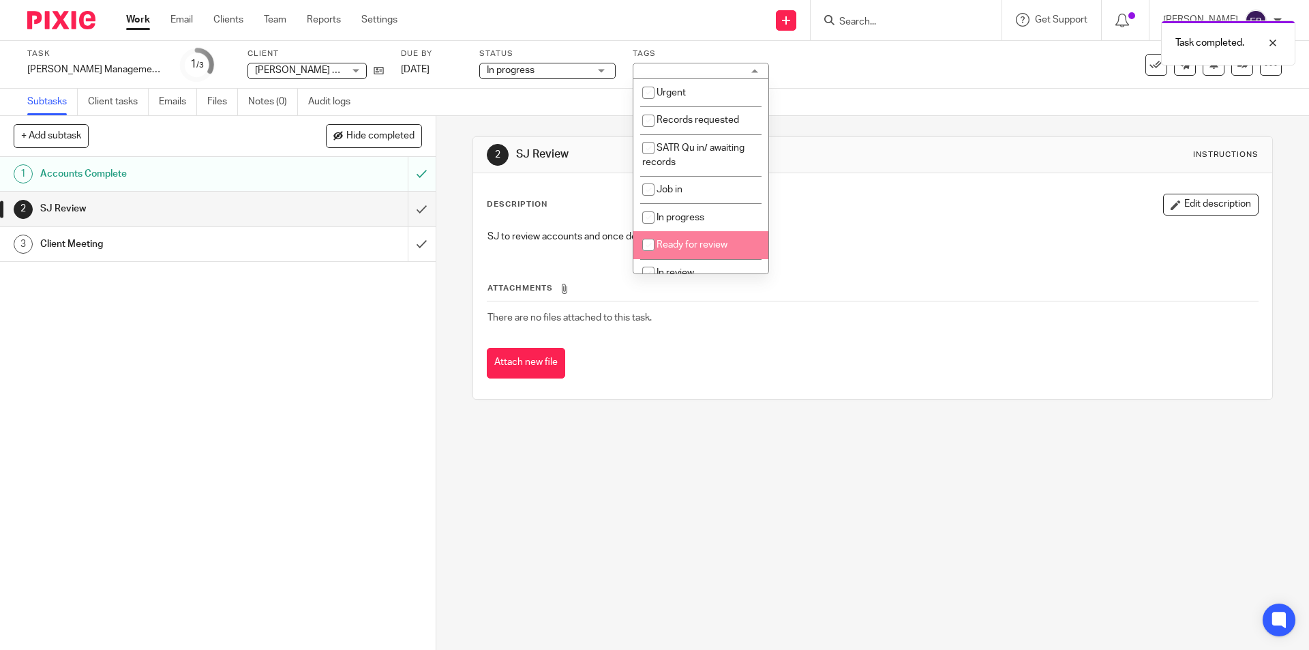
click at [723, 240] on span "Ready for review" at bounding box center [691, 245] width 71 height 10
checkbox input "true"
click at [933, 76] on div "Task [PERSON_NAME] Management Accounts Save [PERSON_NAME] Management Accounts 1…" at bounding box center [549, 64] width 1045 height 33
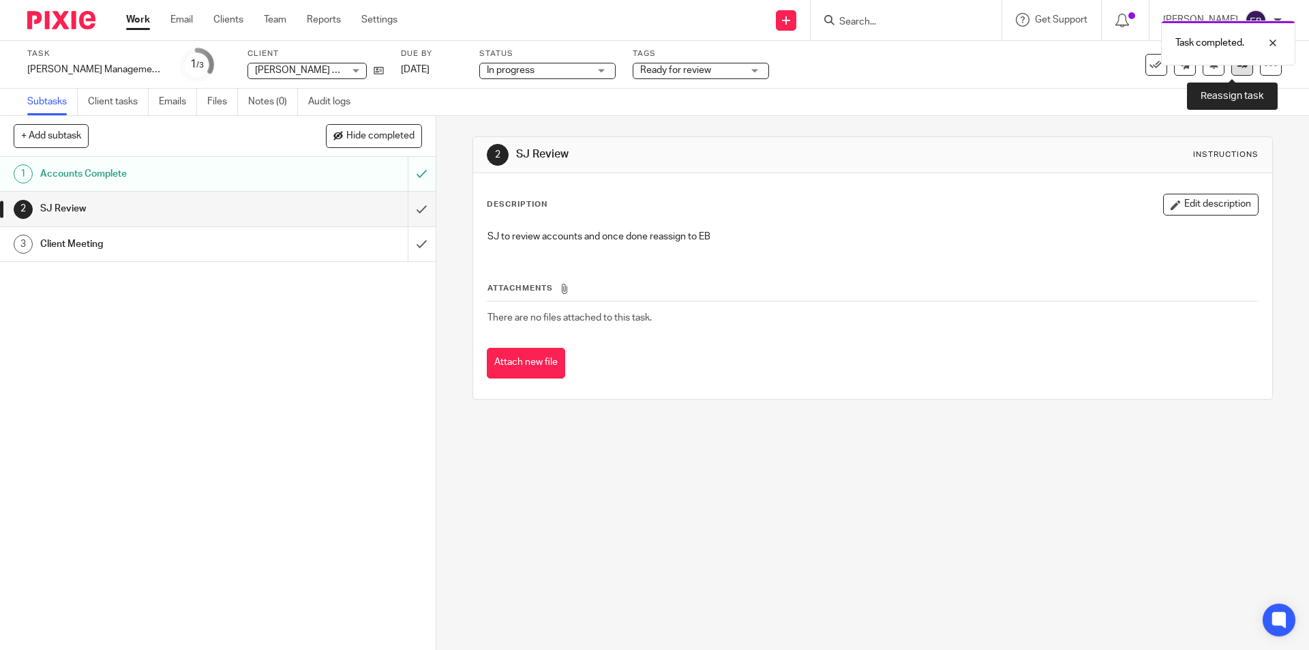
click at [1231, 71] on link at bounding box center [1242, 65] width 22 height 22
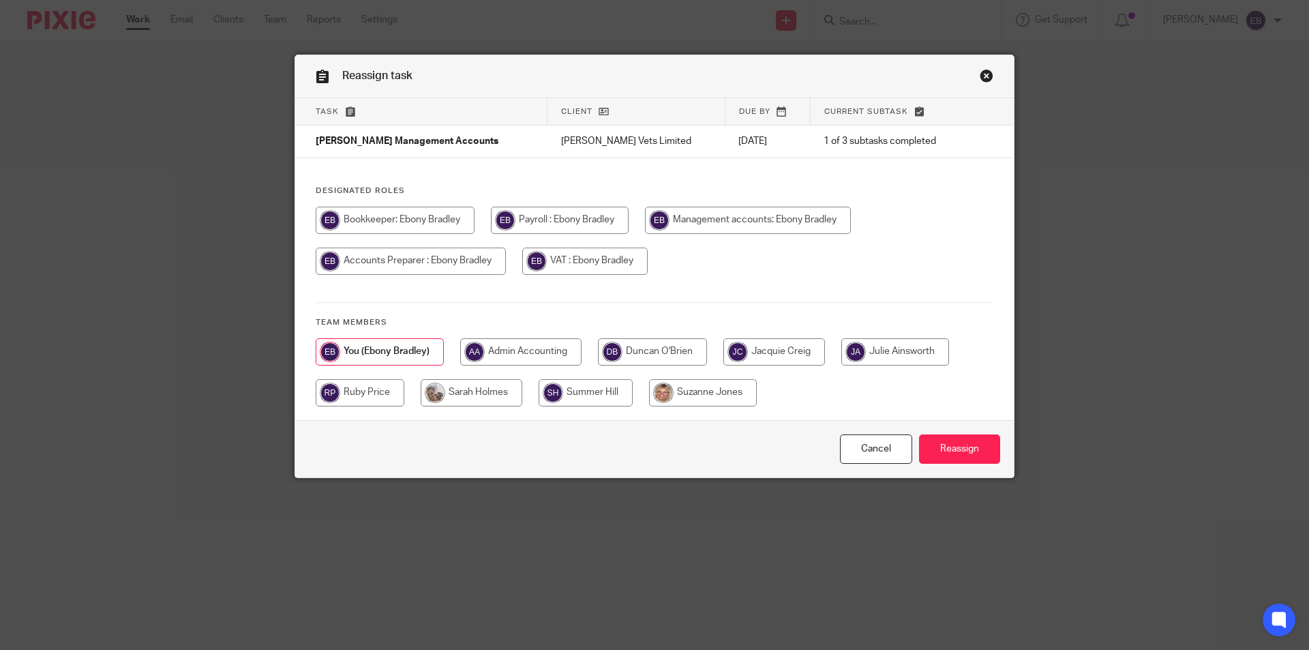
drag, startPoint x: 697, startPoint y: 395, endPoint x: 829, endPoint y: 438, distance: 138.2
click at [699, 394] on input "radio" at bounding box center [703, 392] width 108 height 27
radio input "true"
click at [932, 446] on input "Reassign" at bounding box center [959, 448] width 81 height 29
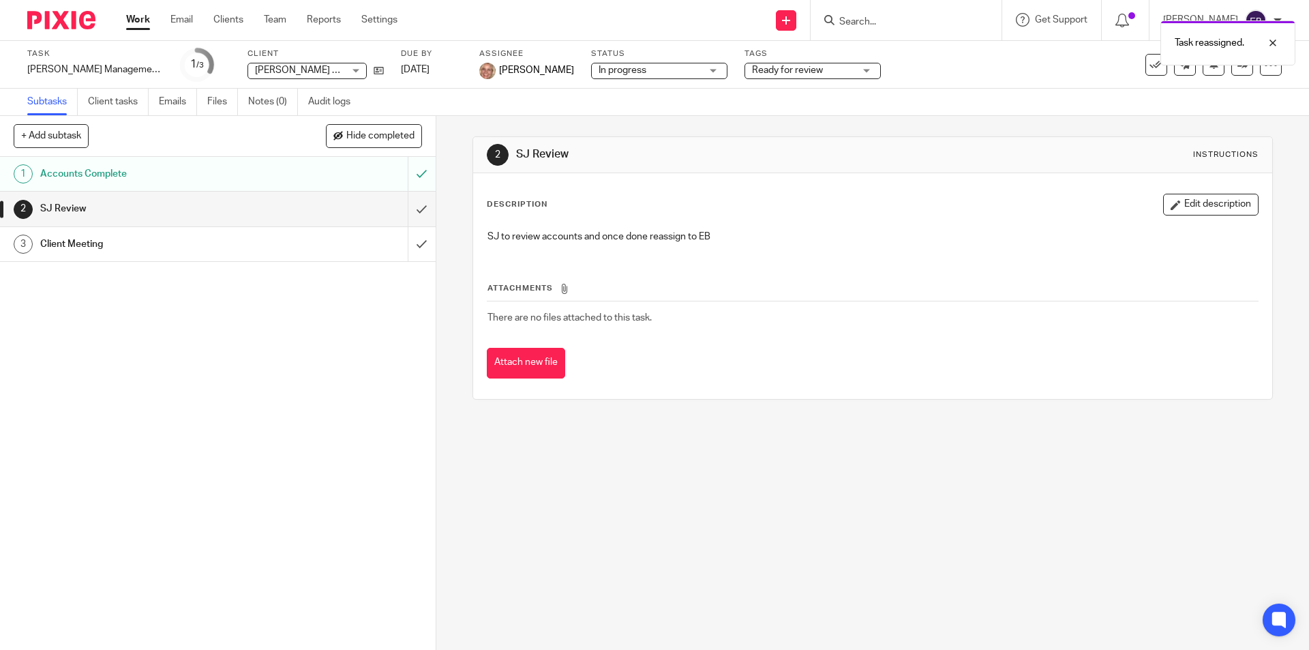
click at [126, 27] on link "Work" at bounding box center [138, 20] width 24 height 14
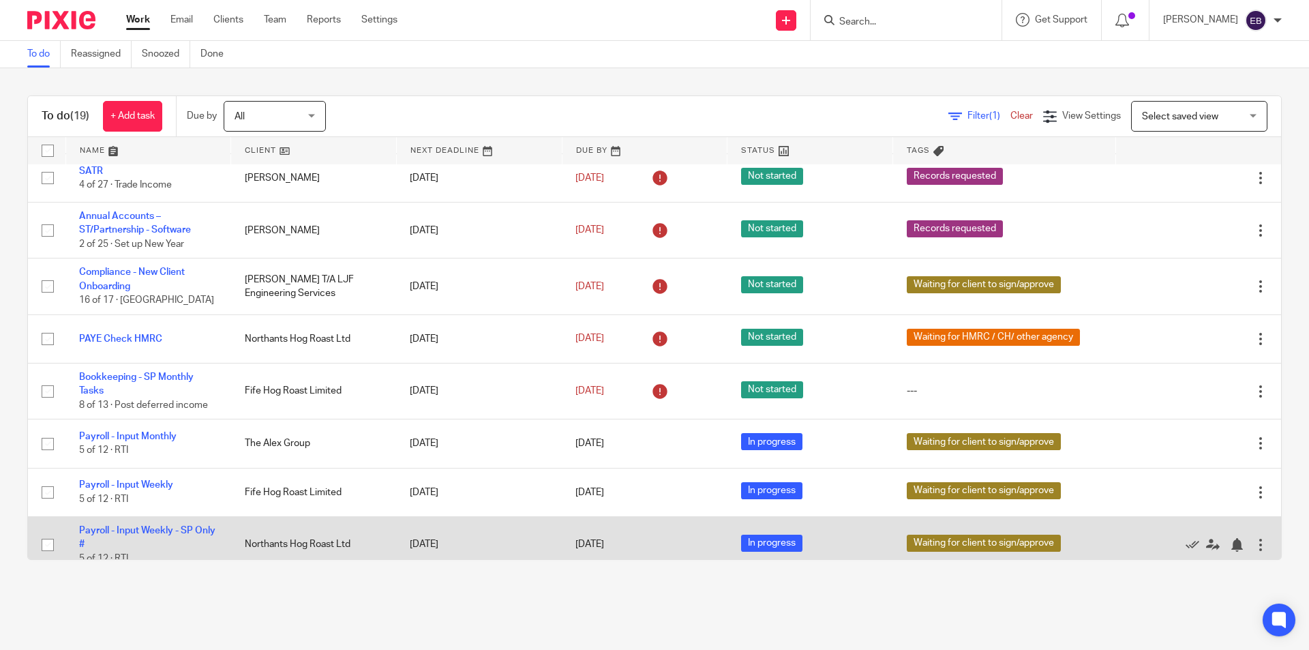
scroll to position [661, 0]
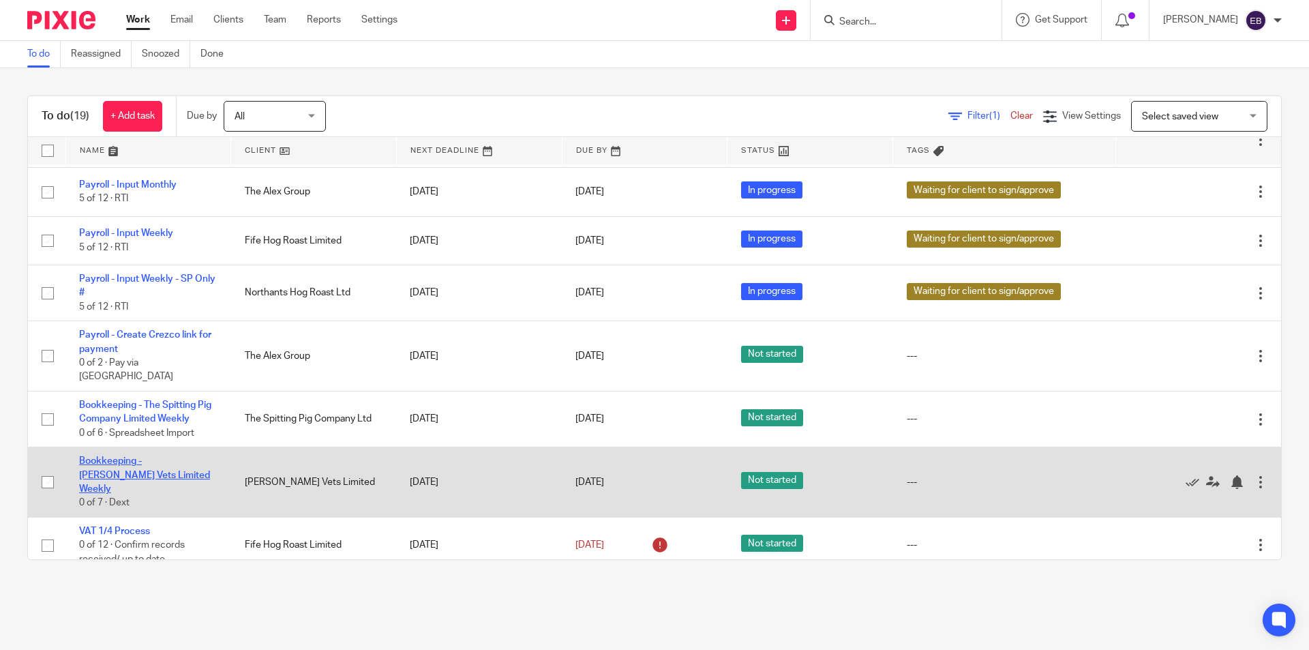
click at [125, 475] on link "Bookkeeping - [PERSON_NAME] Vets Limited Weekly" at bounding box center [144, 474] width 131 height 37
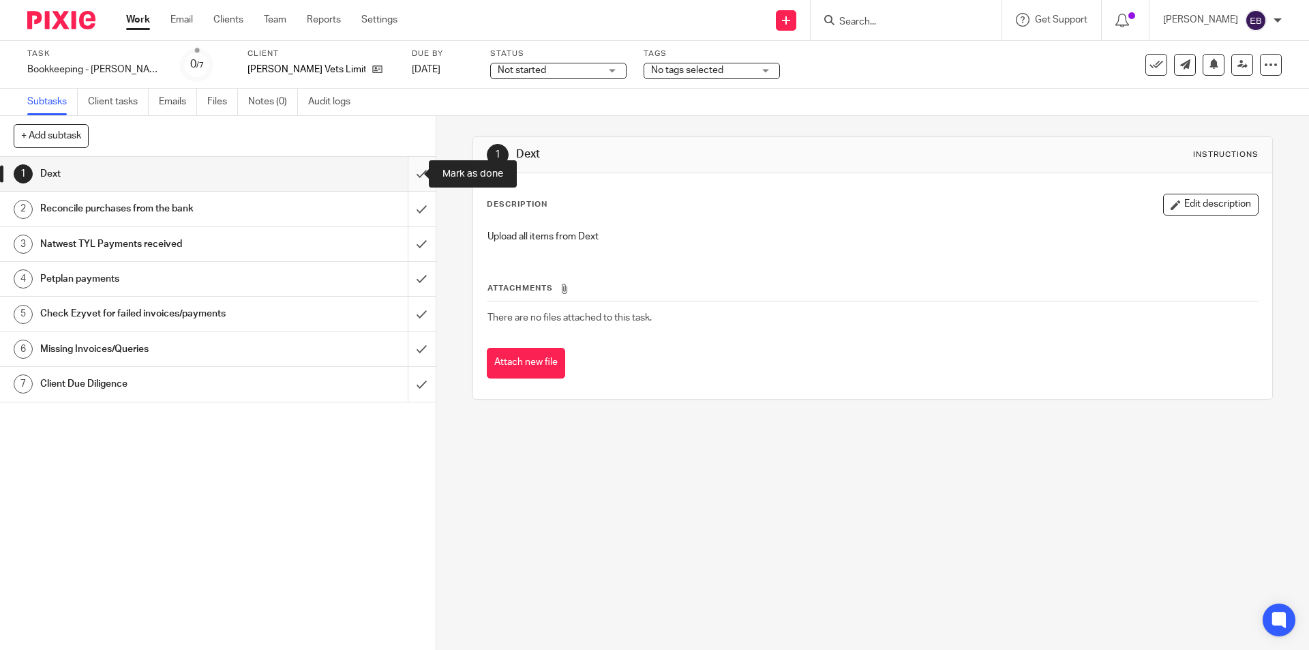
click at [410, 170] on input "submit" at bounding box center [218, 174] width 436 height 34
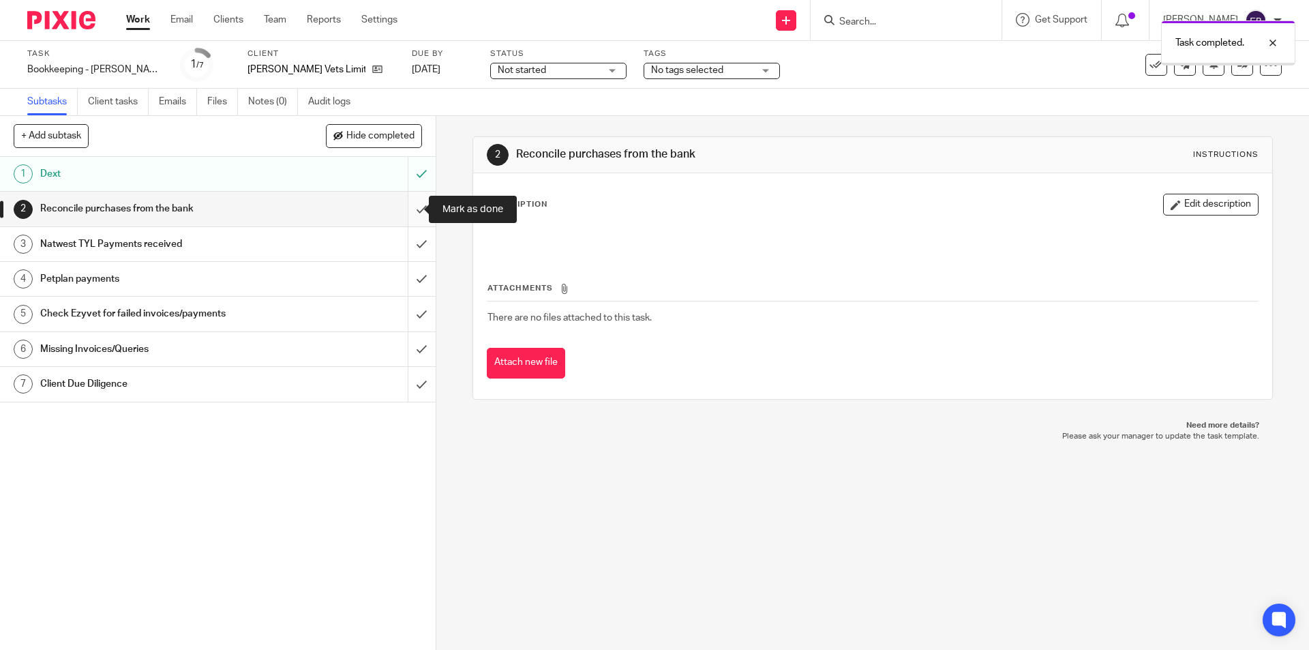
click at [408, 205] on input "submit" at bounding box center [218, 209] width 436 height 34
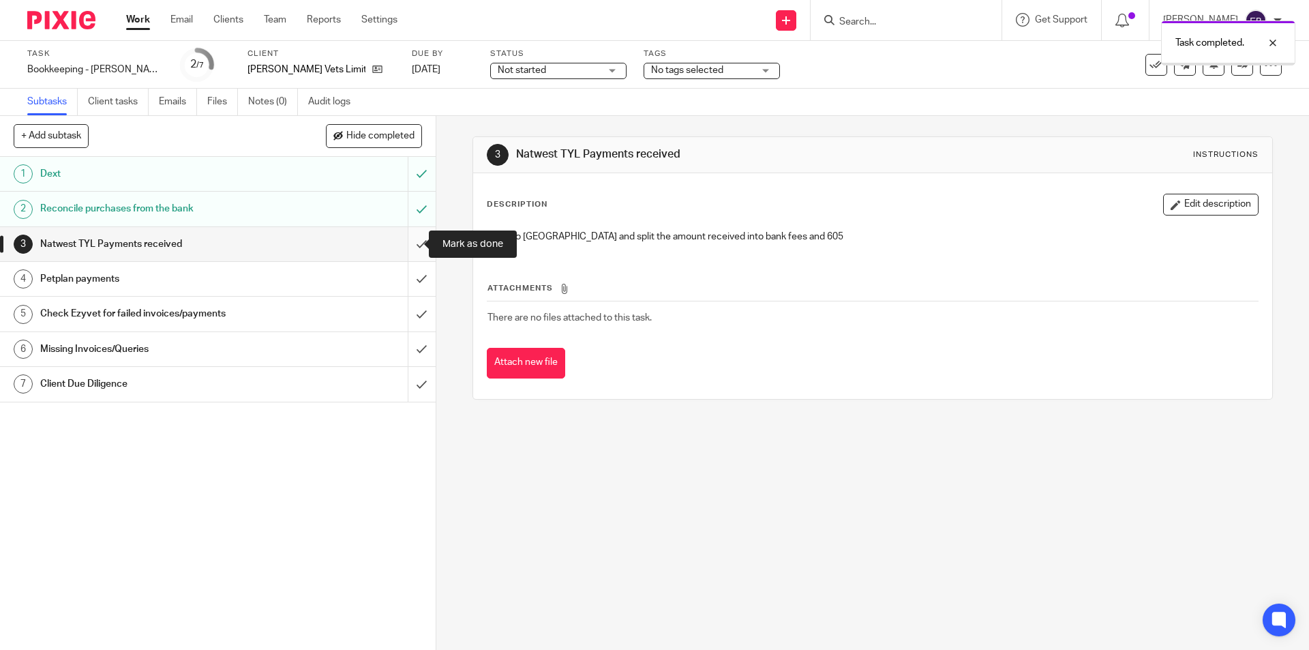
click at [407, 241] on input "submit" at bounding box center [218, 244] width 436 height 34
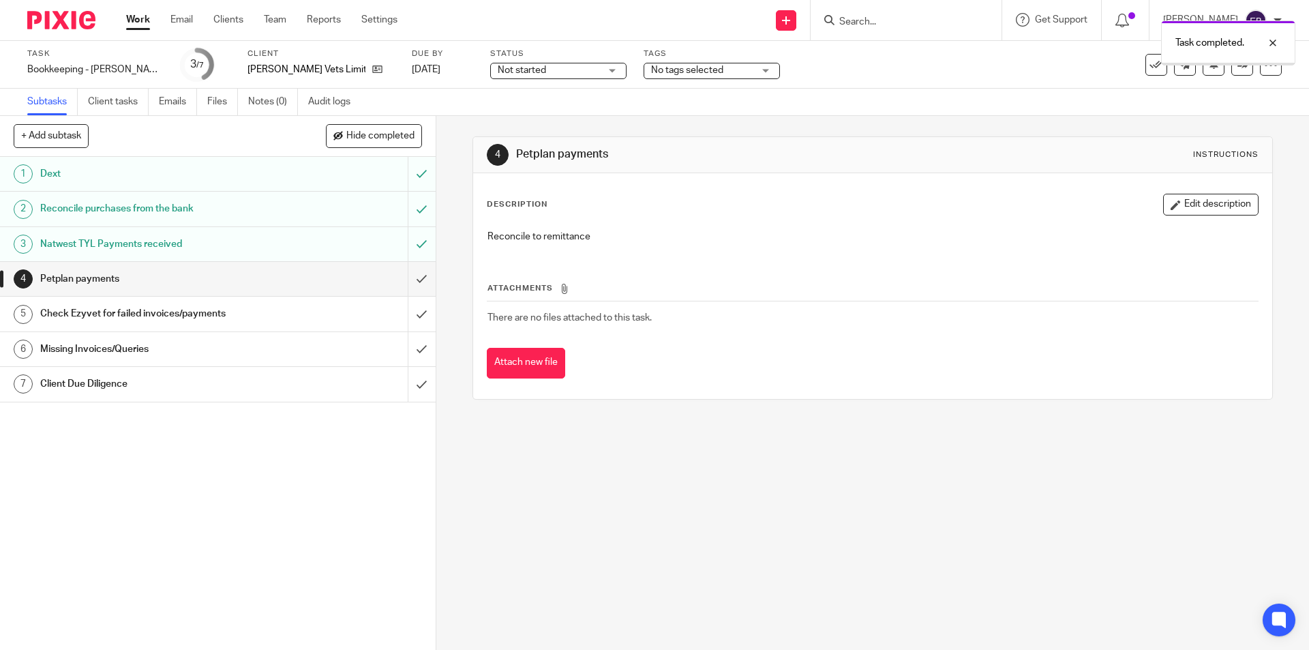
click at [406, 287] on input "submit" at bounding box center [218, 279] width 436 height 34
